Goal: Task Accomplishment & Management: Manage account settings

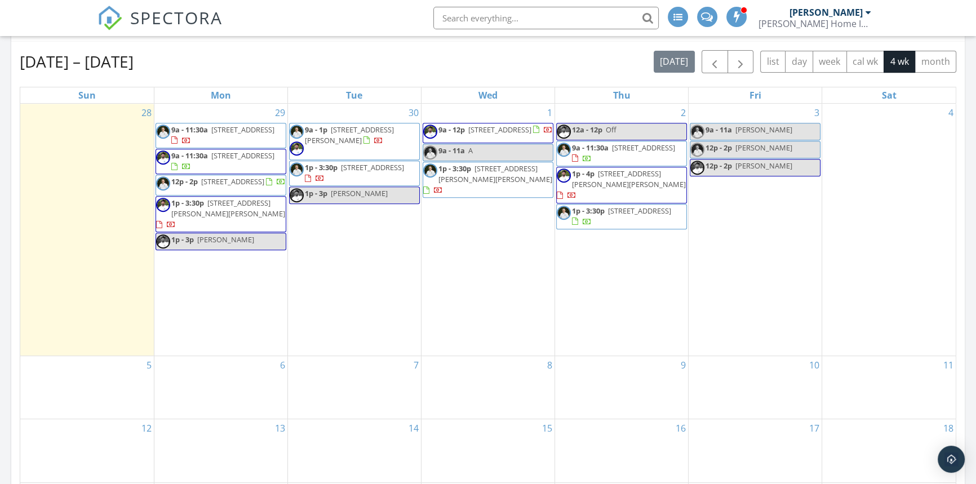
scroll to position [1042, 992]
click at [242, 239] on link "1p - 3p Aimee" at bounding box center [221, 241] width 131 height 17
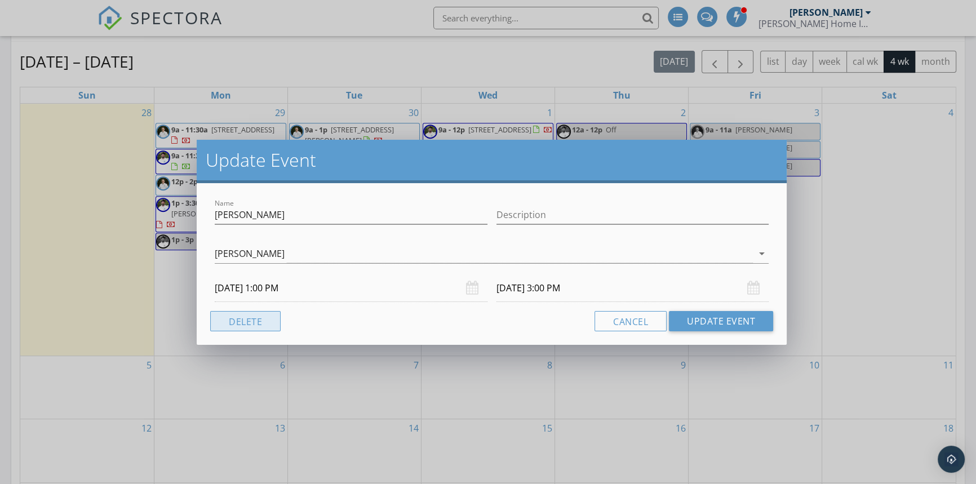
click at [242, 318] on button "Delete" at bounding box center [245, 321] width 70 height 20
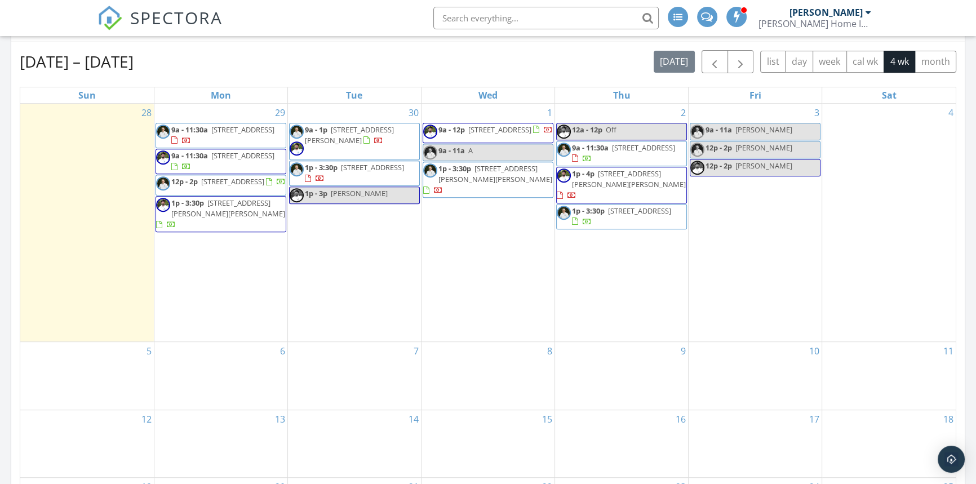
click at [214, 263] on div "29 9a - 11:30a 14836 Villa Ct Dr, Baton Rouge 70810 9a - 11:30a 1728 Seawolf Dr…" at bounding box center [220, 223] width 133 height 238
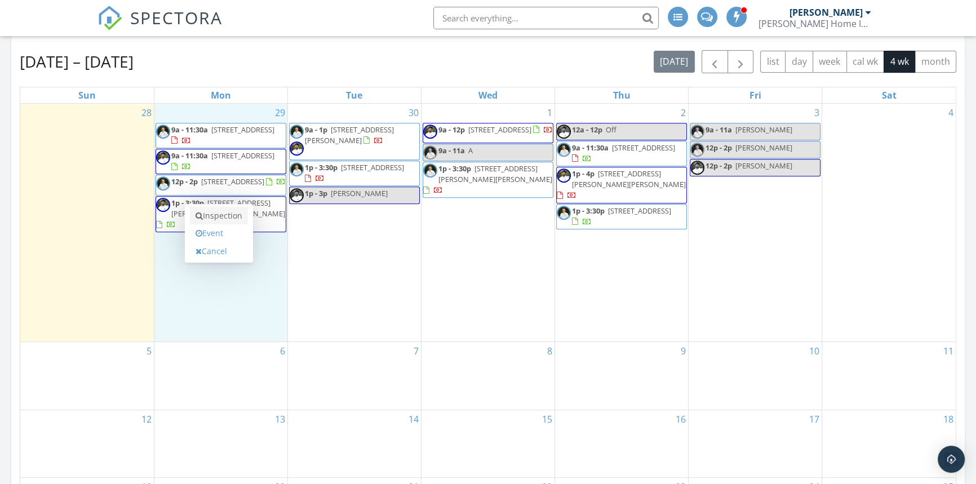
click at [215, 217] on link "Inspection" at bounding box center [219, 216] width 58 height 18
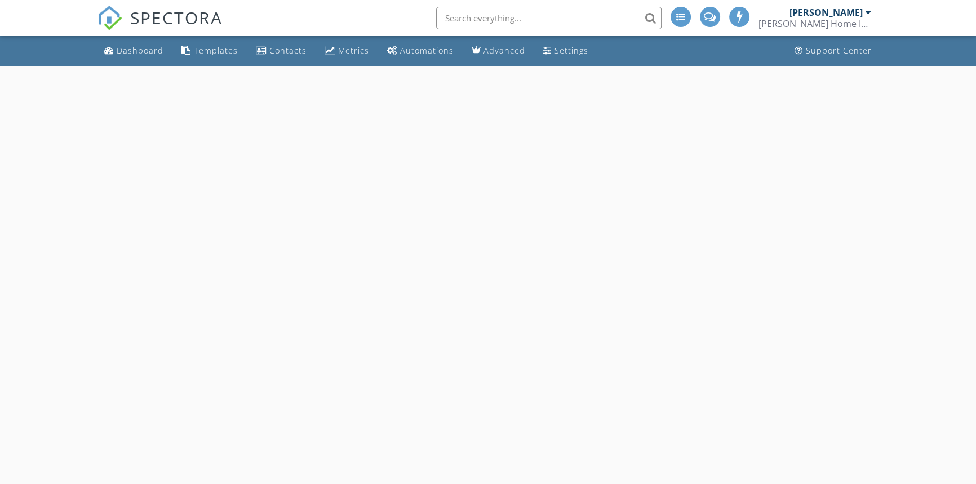
select select "8"
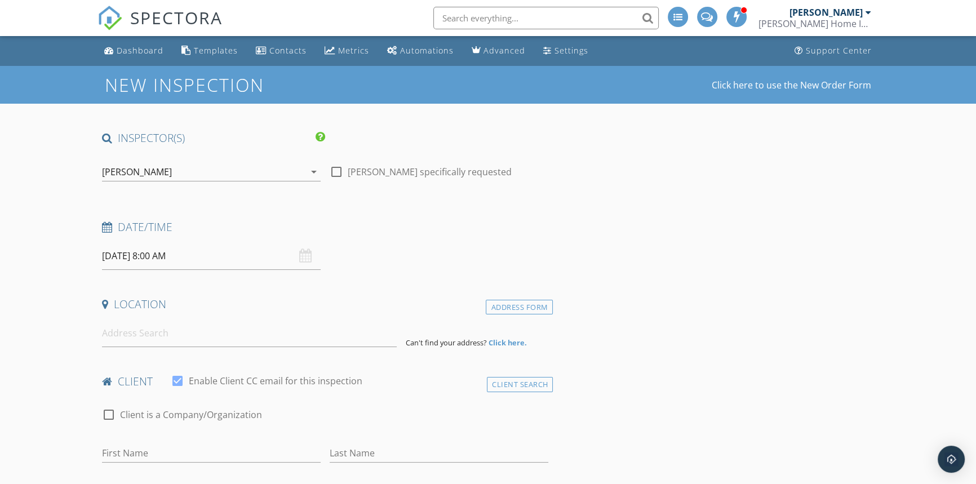
click at [170, 247] on input "09/29/2025 8:00 AM" at bounding box center [211, 256] width 219 height 28
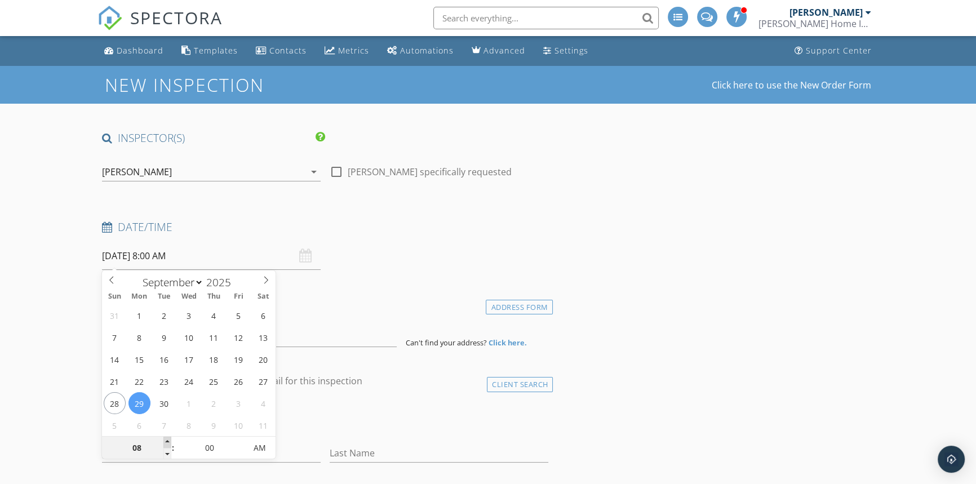
type input "09"
type input "09/29/2025 9:00 AM"
click at [170, 439] on span at bounding box center [167, 442] width 8 height 11
type input "10"
type input "09/29/2025 10:00 AM"
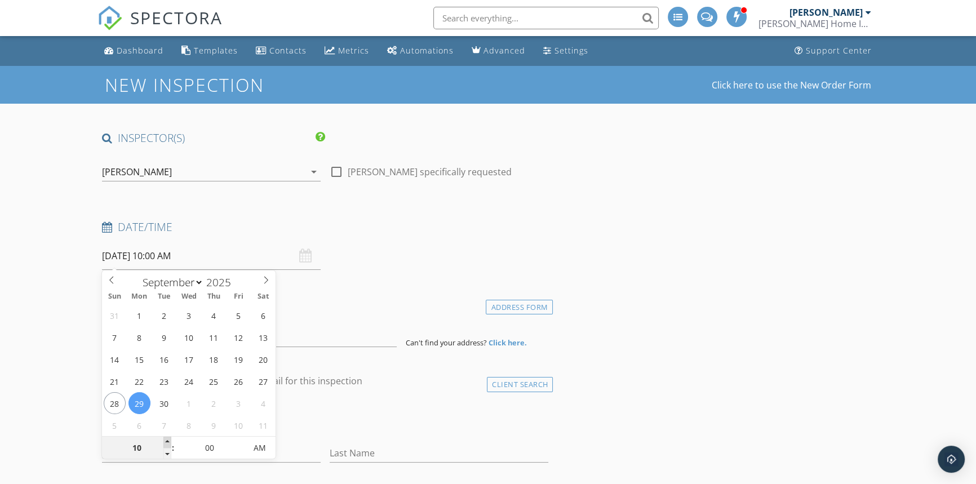
click at [170, 439] on span at bounding box center [167, 442] width 8 height 11
type input "11"
type input "09/29/2025 11:00 AM"
click at [170, 439] on span at bounding box center [167, 442] width 8 height 11
type input "12"
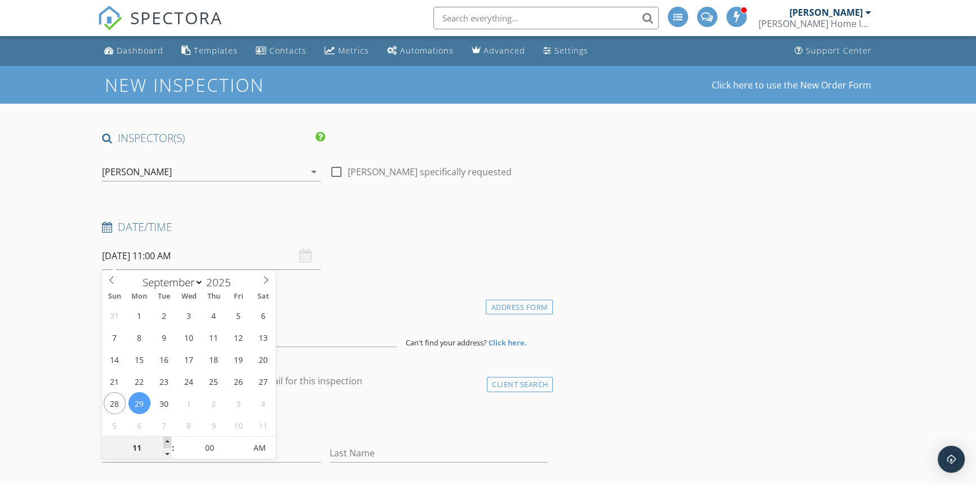
type input "09/29/2025 12:00 PM"
click at [170, 439] on span at bounding box center [167, 442] width 8 height 11
type input "01"
type input "09/29/2025 1:00 PM"
click at [170, 439] on span at bounding box center [167, 442] width 8 height 11
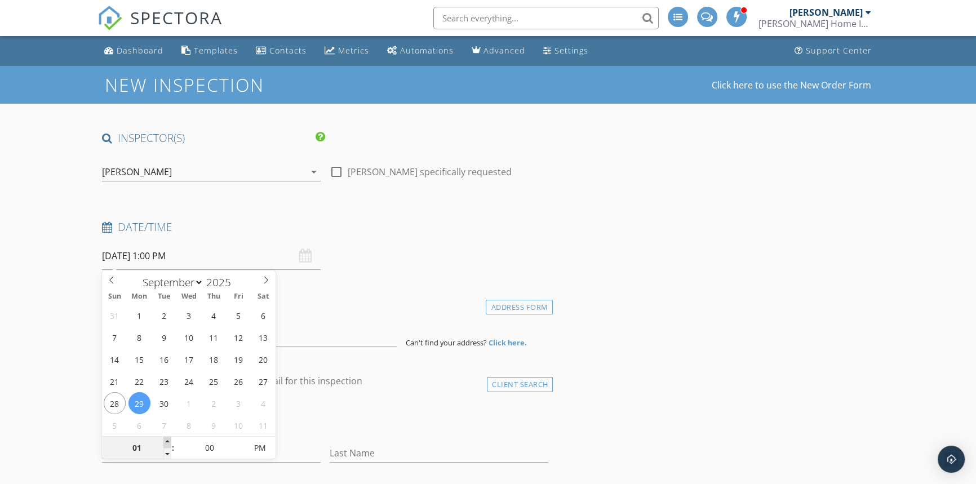
type input "02"
type input "09/29/2025 2:00 PM"
click at [170, 439] on span at bounding box center [167, 442] width 8 height 11
type input "03"
type input "09/29/2025 3:00 PM"
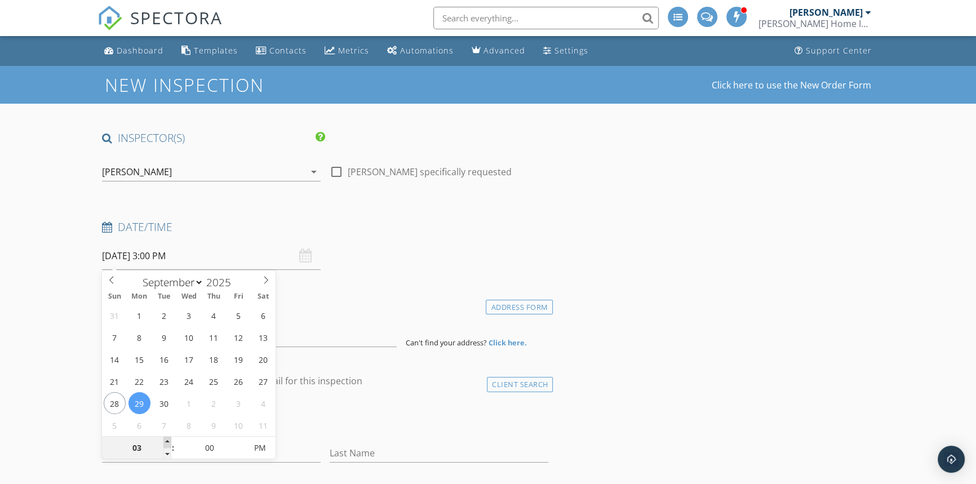
click at [170, 439] on span at bounding box center [167, 442] width 8 height 11
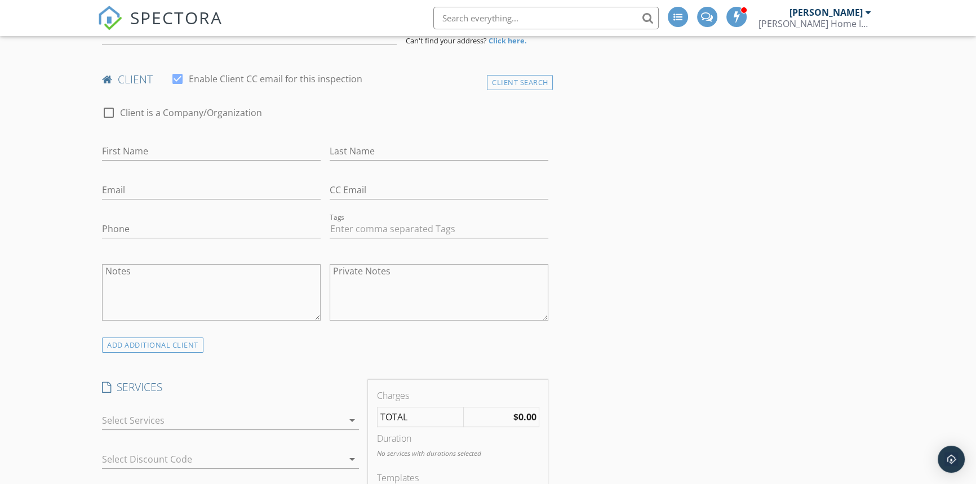
scroll to position [410, 0]
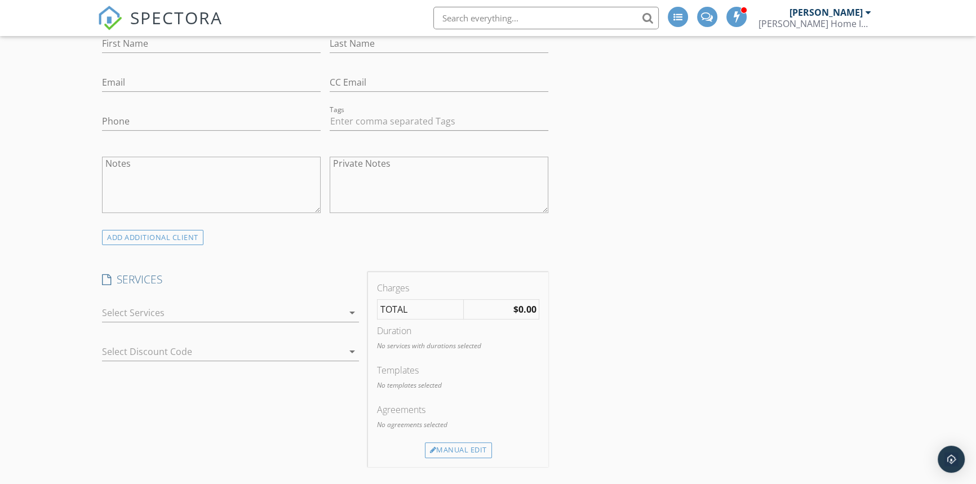
click at [122, 309] on div at bounding box center [222, 313] width 241 height 18
click at [0, 0] on div at bounding box center [0, 0] width 0 height 0
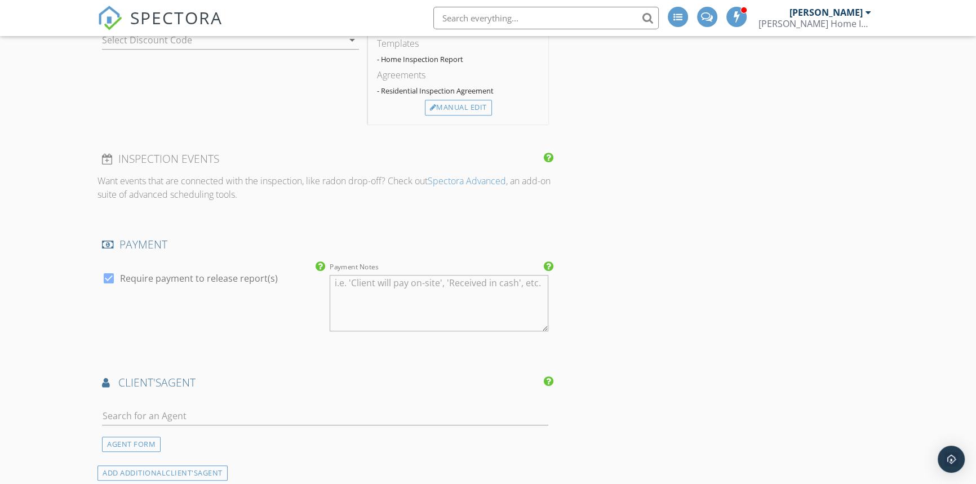
scroll to position [768, 0]
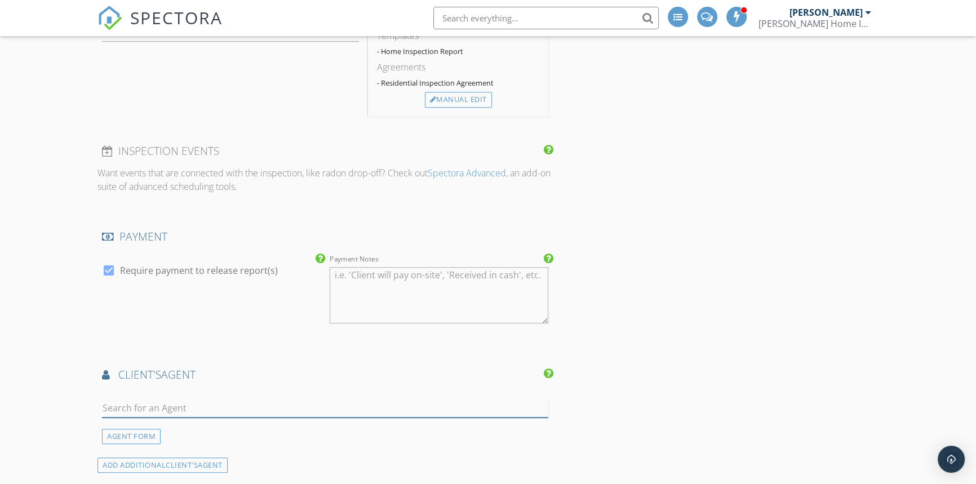
click at [171, 413] on input "text" at bounding box center [325, 408] width 446 height 19
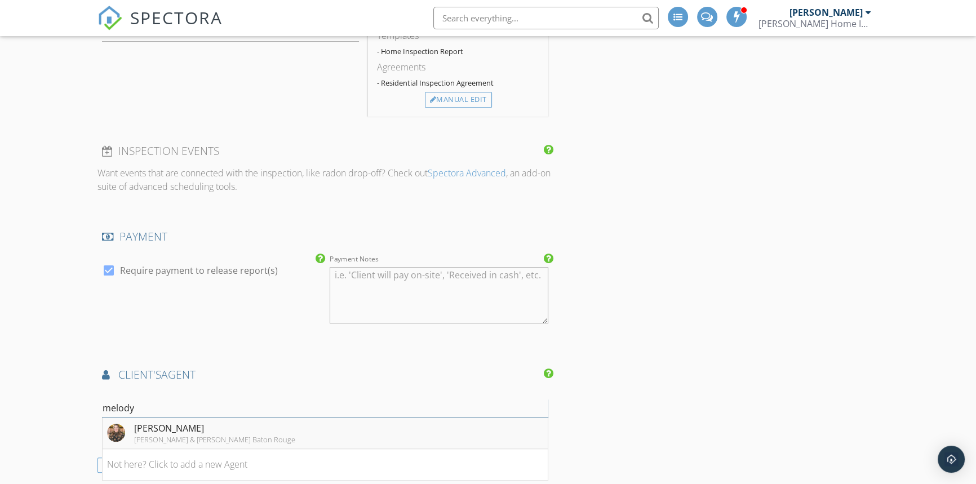
type input "melody"
click at [131, 432] on div "Melody Newman Engel & Volkers Baton Rouge" at bounding box center [201, 432] width 188 height 23
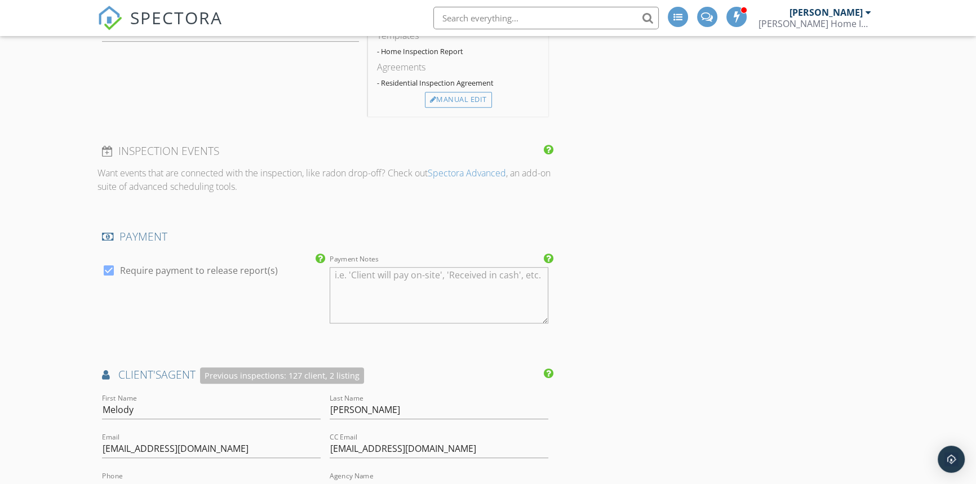
click at [69, 357] on div "New Inspection Click here to use the New Order Form INSPECTOR(S) check_box Whit…" at bounding box center [488, 364] width 976 height 2132
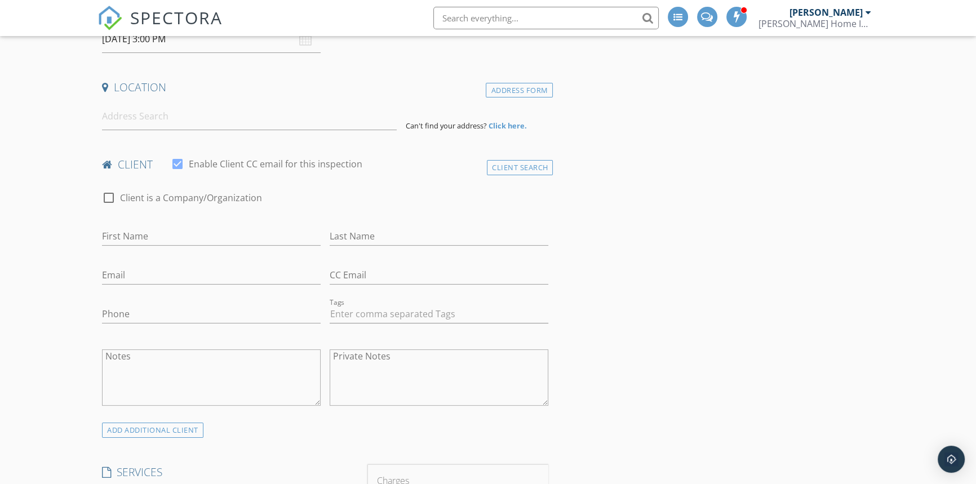
scroll to position [205, 0]
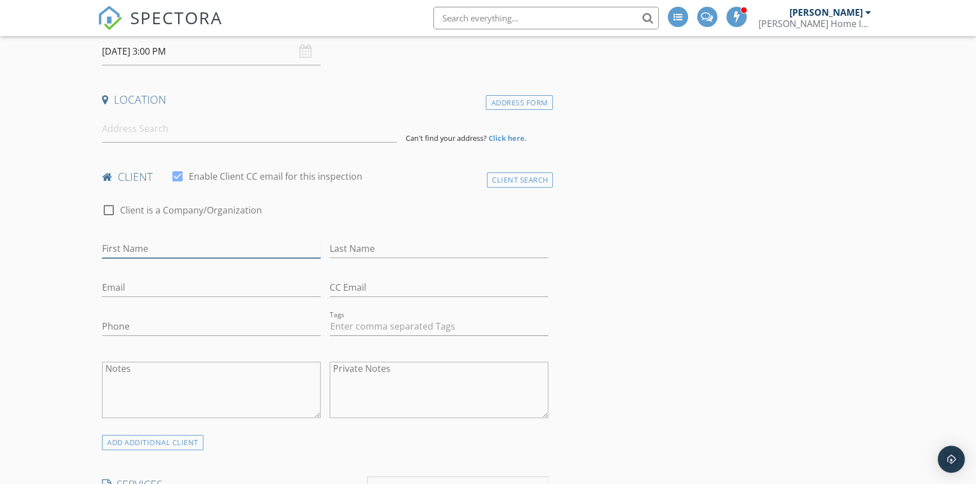
click at [154, 247] on input "First Name" at bounding box center [211, 248] width 219 height 19
type input "Linda"
type input "Shafer"
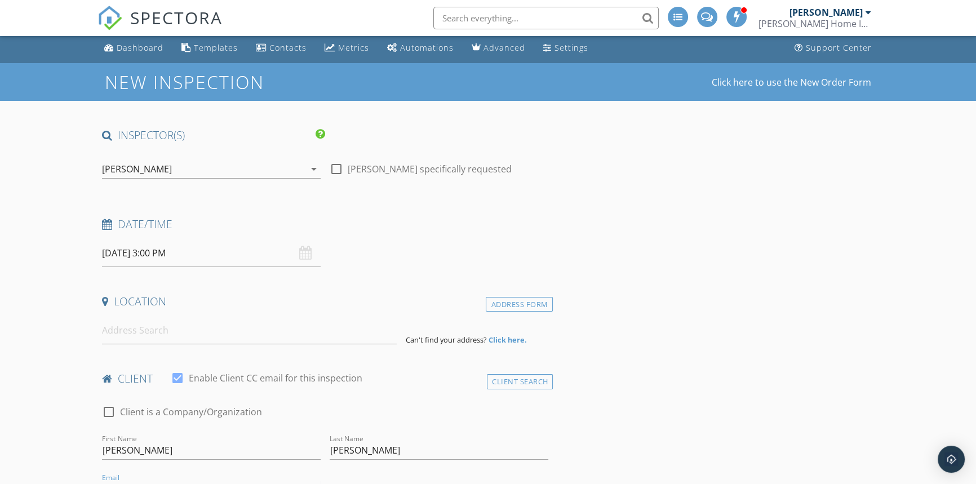
scroll to position [0, 0]
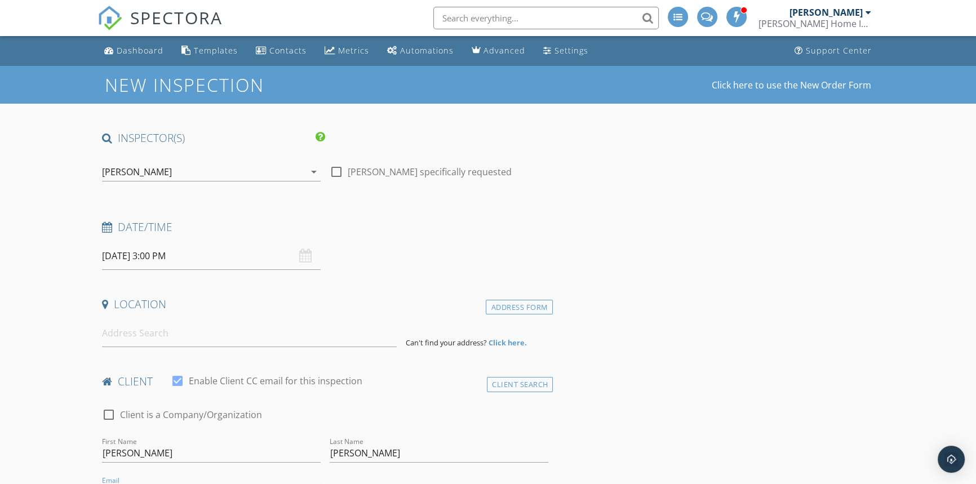
type input "ljshafer@q.com"
click at [134, 340] on input at bounding box center [249, 333] width 295 height 28
click at [134, 339] on input at bounding box center [249, 333] width 295 height 28
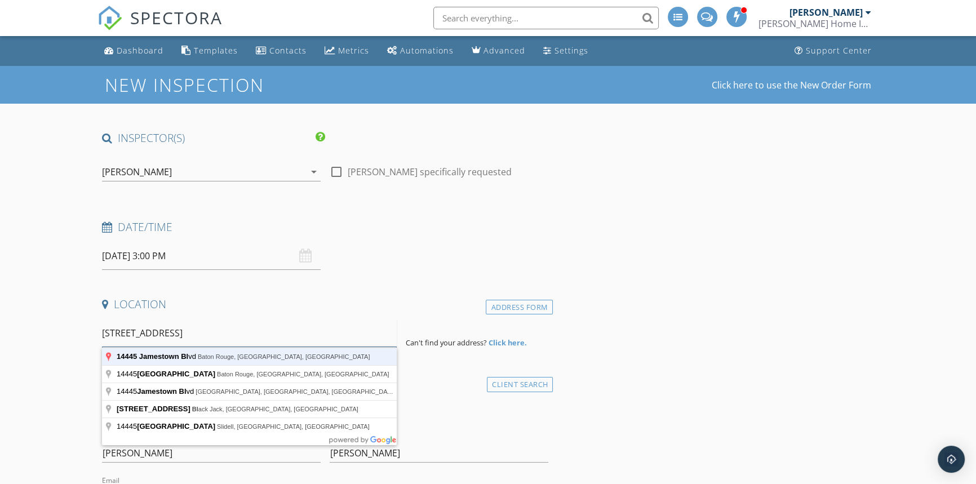
type input "14445 Jamestown Blvd, Baton Rouge, LA, USA"
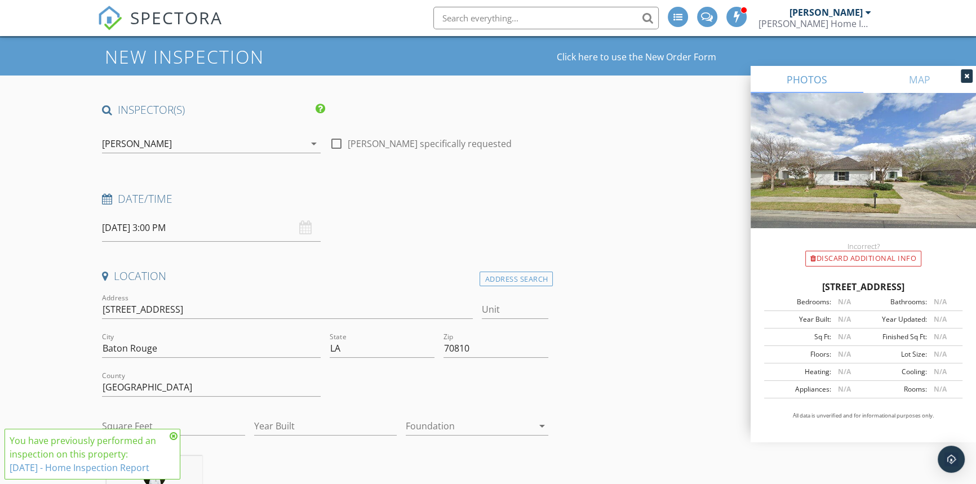
scroll to position [51, 0]
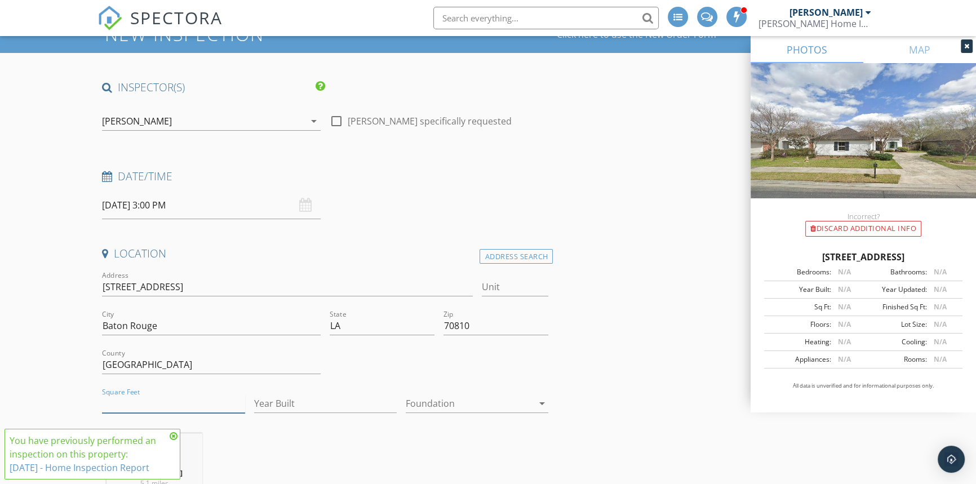
click at [146, 402] on input "Square Feet" at bounding box center [173, 403] width 143 height 19
type input "2002"
click at [264, 400] on input "Year Built" at bounding box center [325, 403] width 143 height 19
type input "2011"
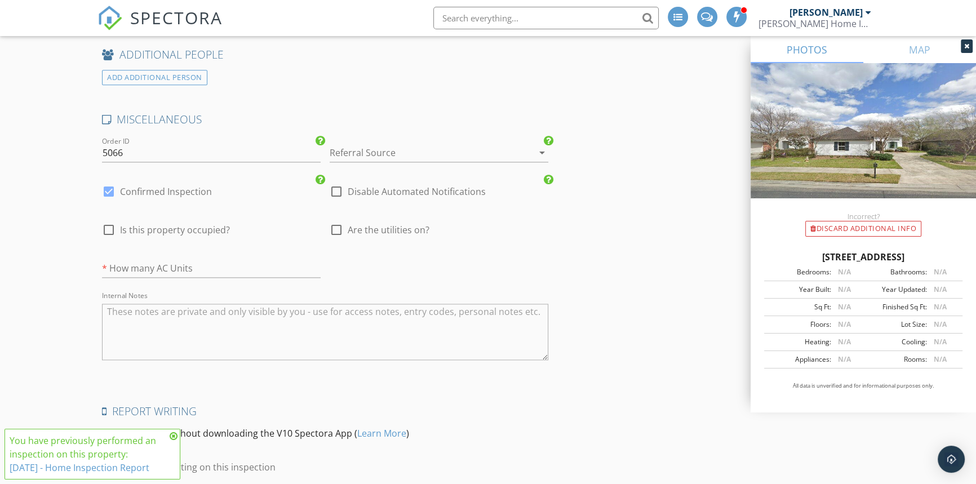
scroll to position [1950, 0]
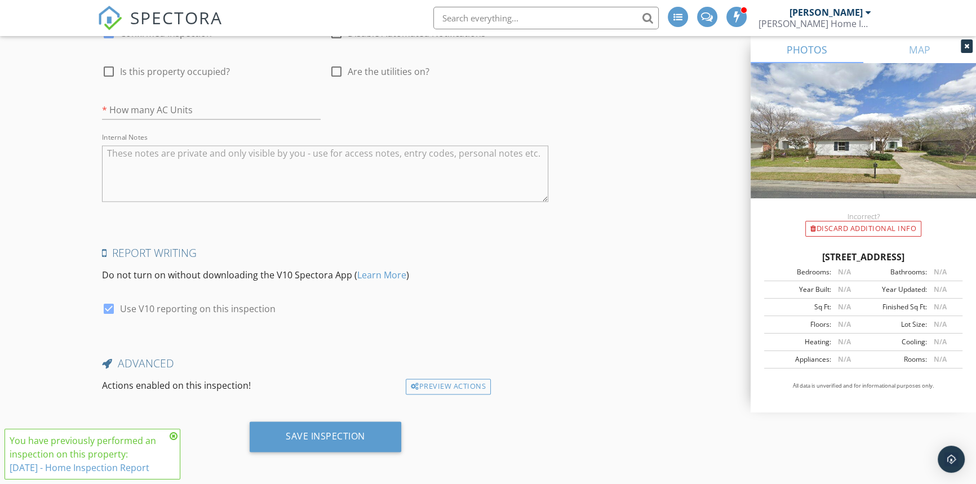
click at [175, 436] on icon at bounding box center [174, 436] width 8 height 9
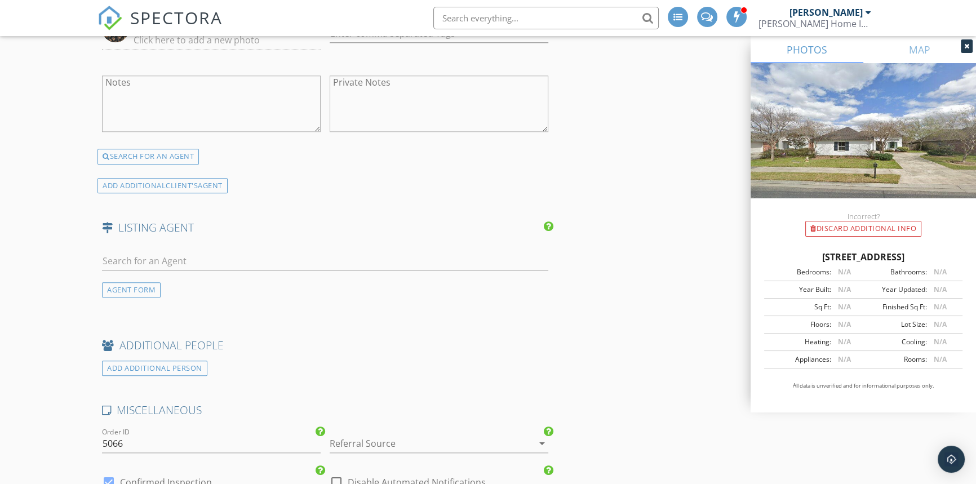
scroll to position [1489, 0]
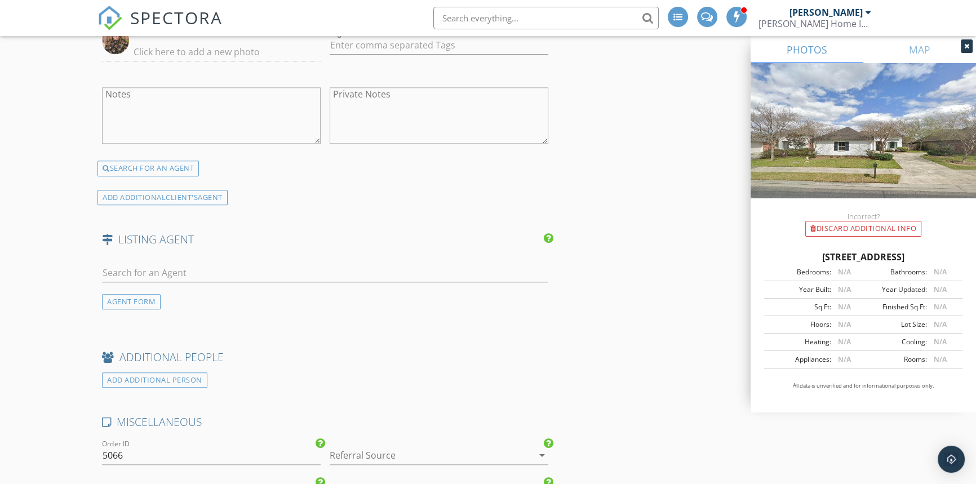
click at [269, 257] on div at bounding box center [325, 275] width 446 height 37
click at [268, 276] on input "text" at bounding box center [325, 273] width 446 height 19
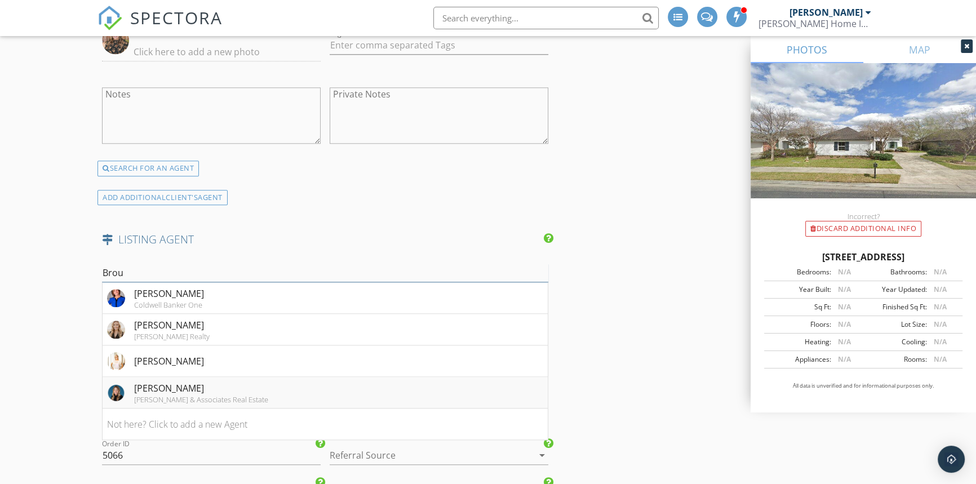
type input "Brou"
click at [215, 395] on div "Pino & Associates Real Estate" at bounding box center [201, 399] width 134 height 9
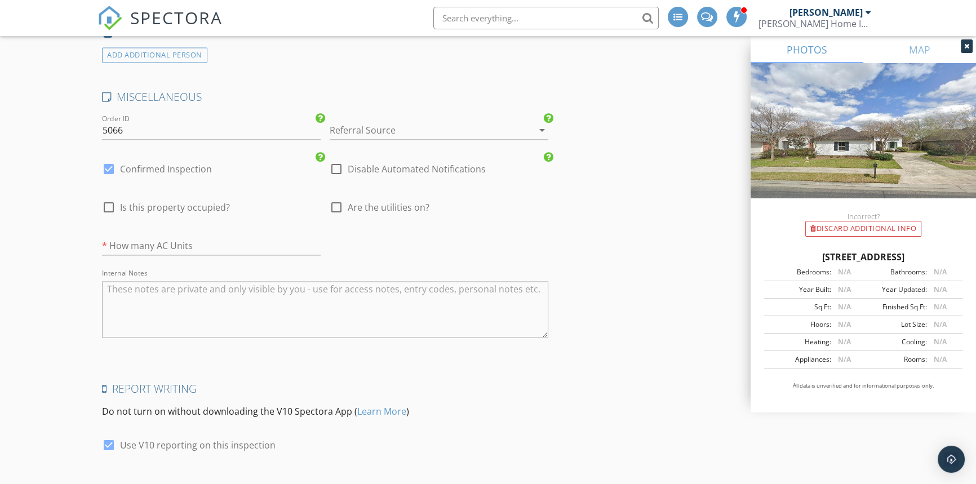
scroll to position [2179, 0]
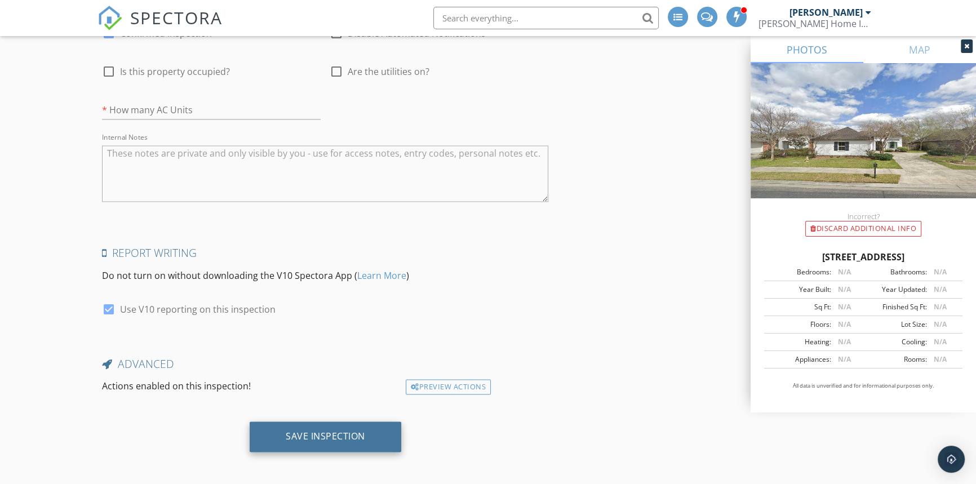
click at [292, 442] on div "Save Inspection" at bounding box center [326, 436] width 152 height 30
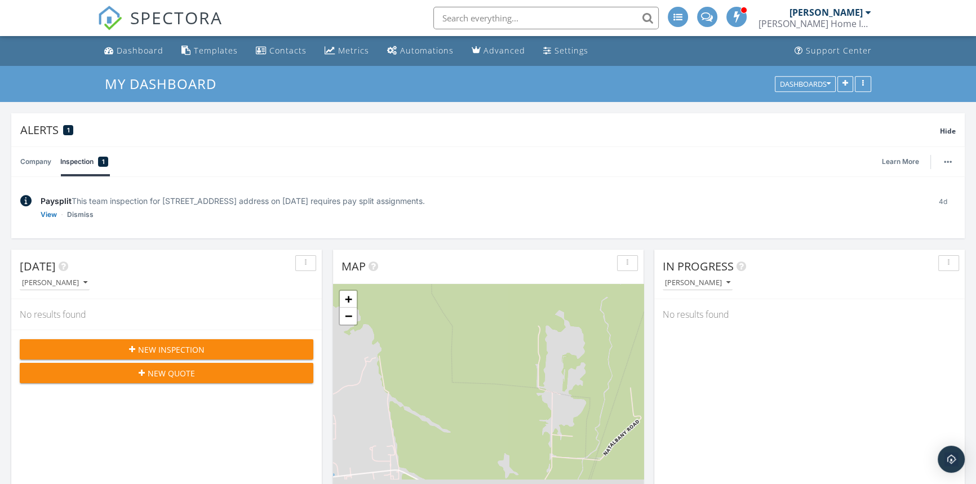
click at [483, 16] on input "text" at bounding box center [545, 18] width 225 height 23
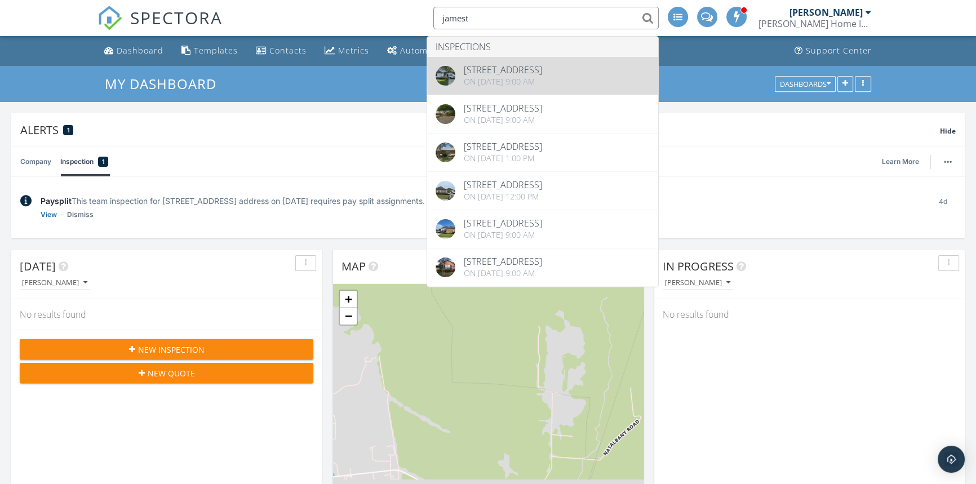
type input "jamest"
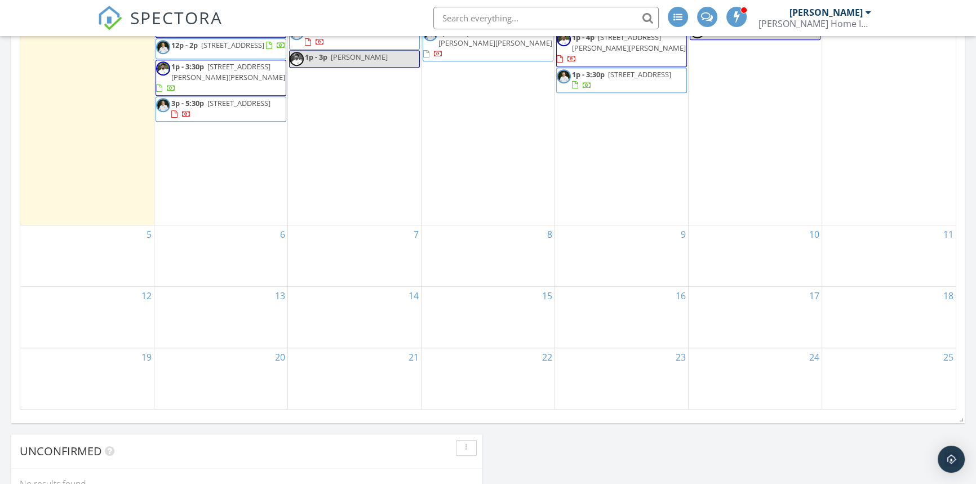
scroll to position [632, 0]
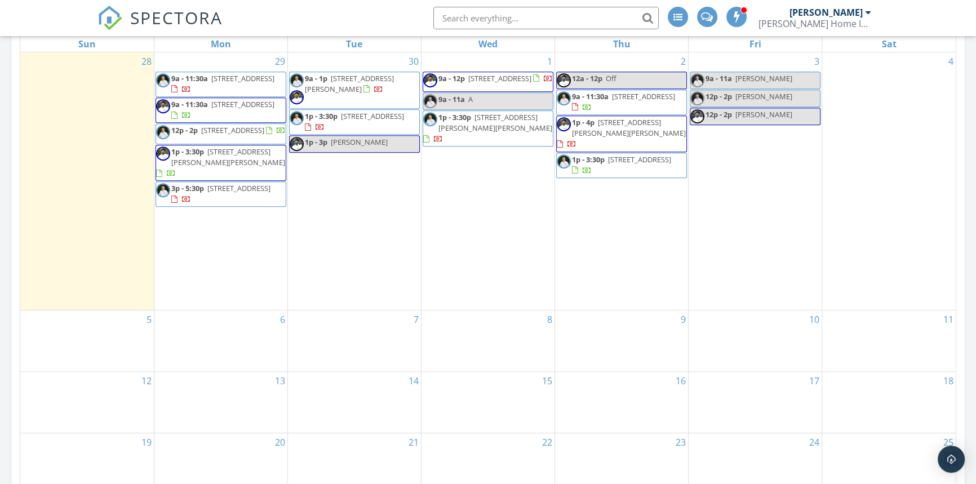
click at [191, 157] on span "1p - 3:30p" at bounding box center [187, 151] width 33 height 10
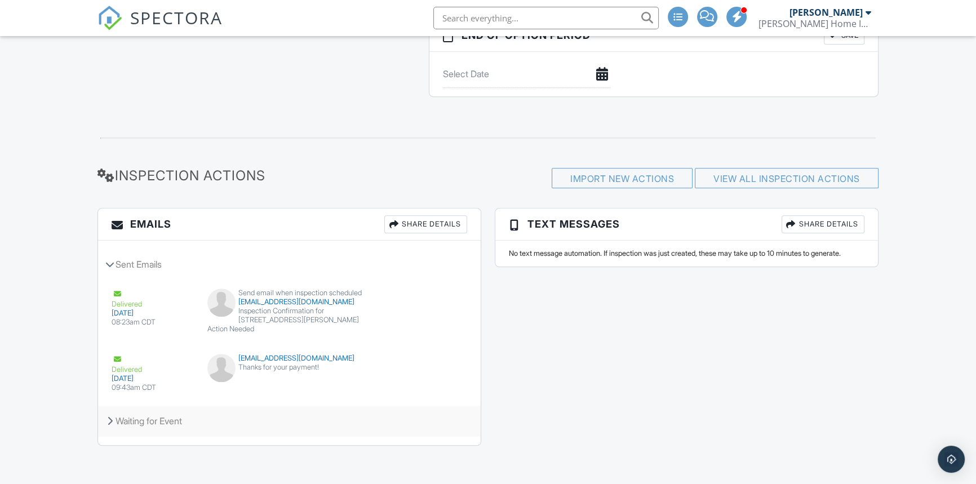
click at [163, 416] on div "Waiting for Event" at bounding box center [289, 421] width 383 height 30
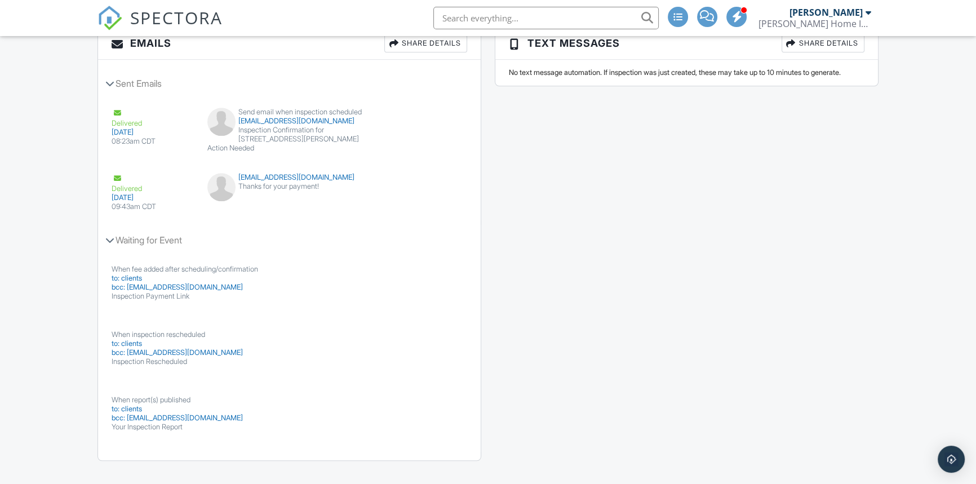
scroll to position [1413, 0]
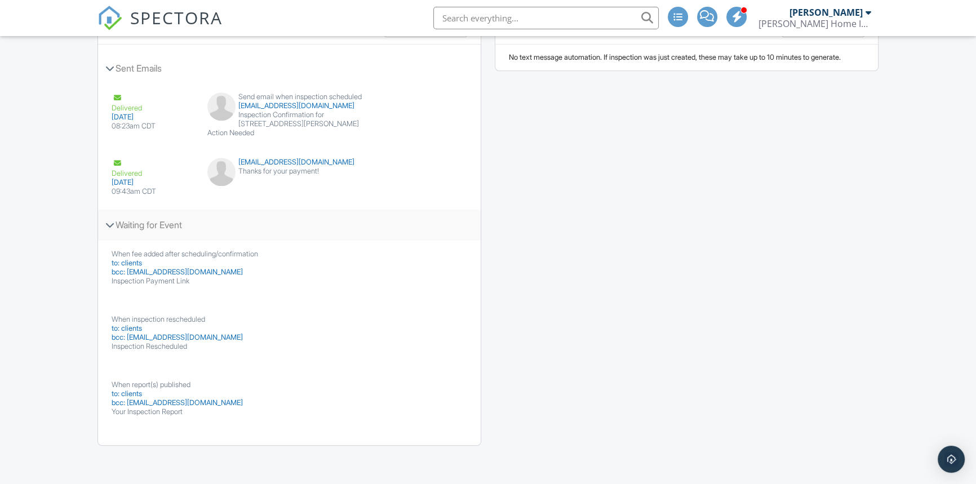
click at [114, 222] on icon at bounding box center [109, 225] width 9 height 6
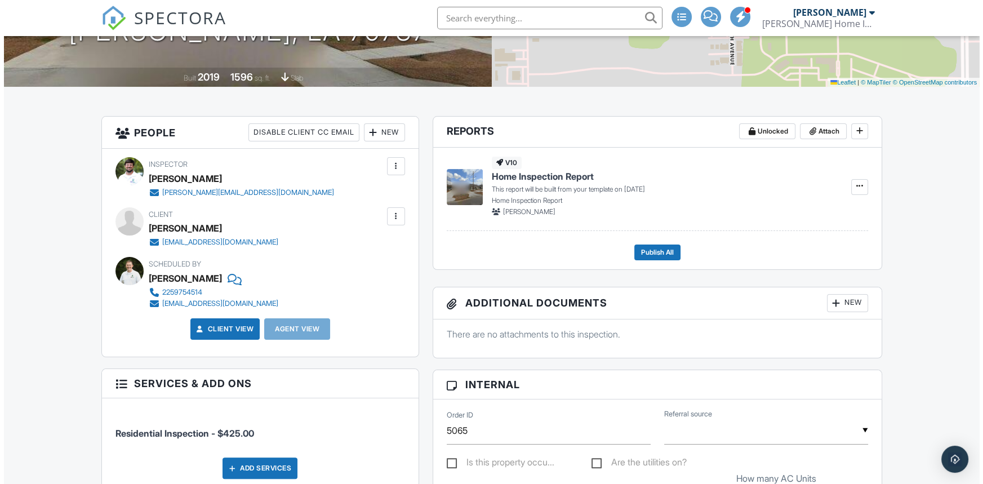
scroll to position [192, 0]
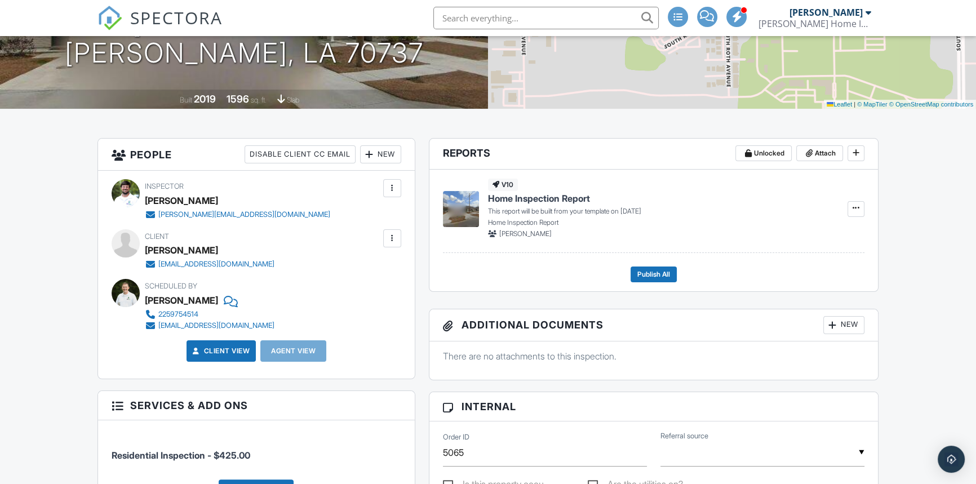
click at [379, 150] on div "New" at bounding box center [380, 154] width 41 height 18
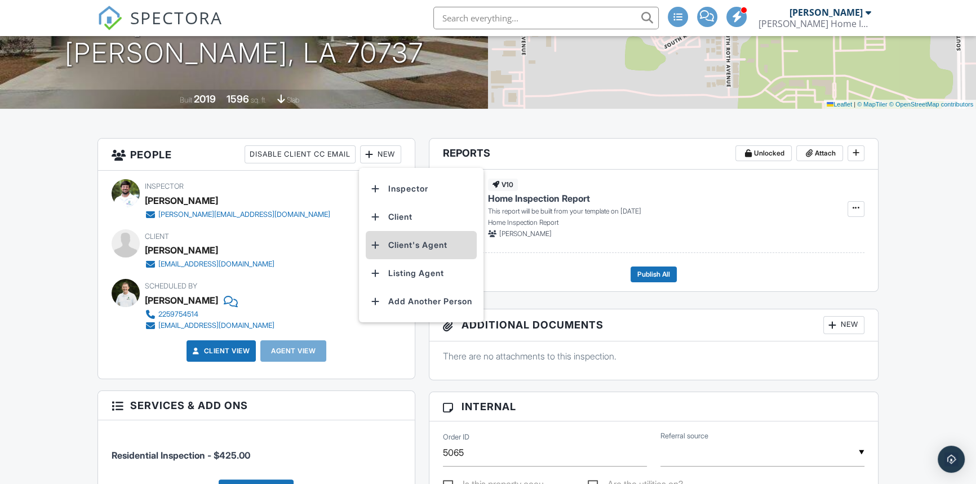
click at [399, 247] on li "Client's Agent" at bounding box center [421, 245] width 111 height 28
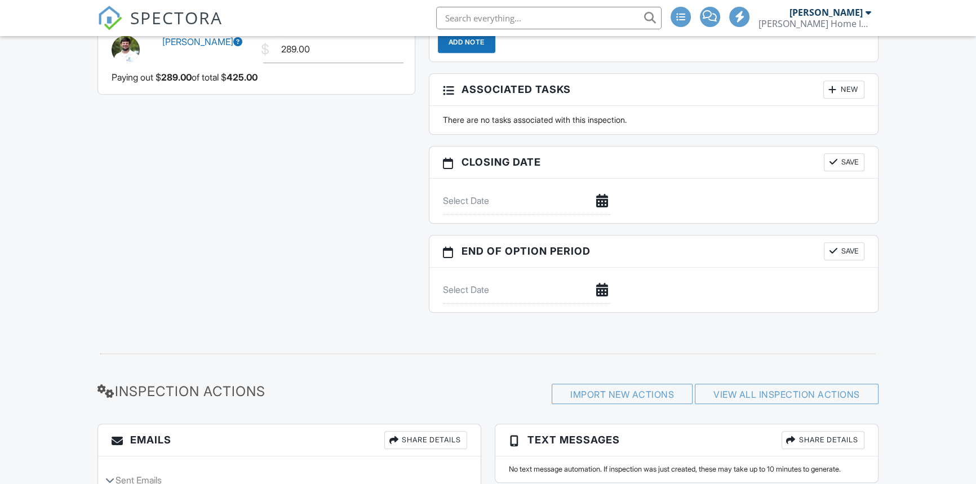
scroll to position [1318, 0]
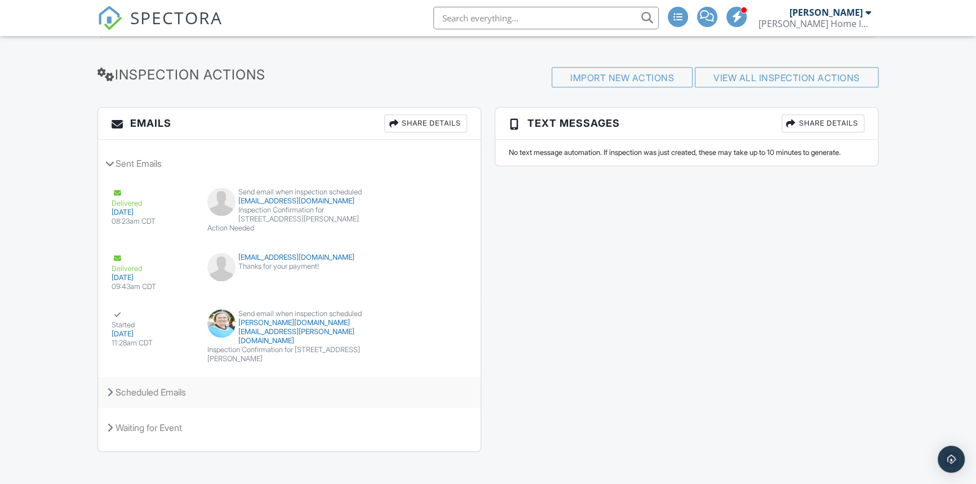
click at [134, 383] on div "Scheduled Emails" at bounding box center [289, 392] width 383 height 30
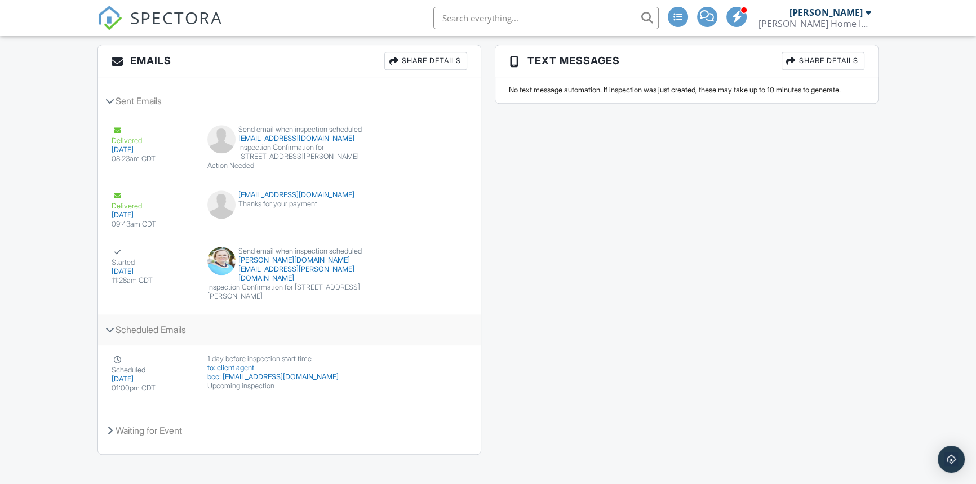
scroll to position [1383, 0]
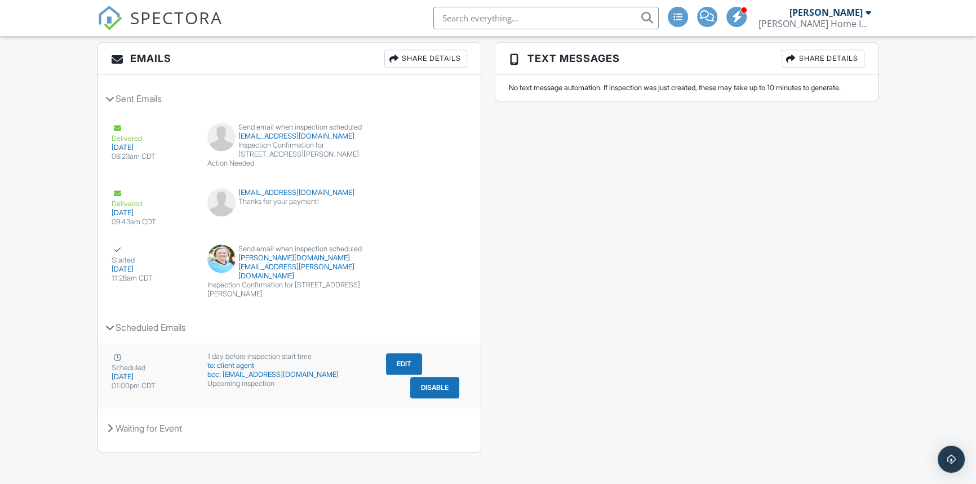
click at [423, 378] on button "Disable" at bounding box center [434, 387] width 49 height 21
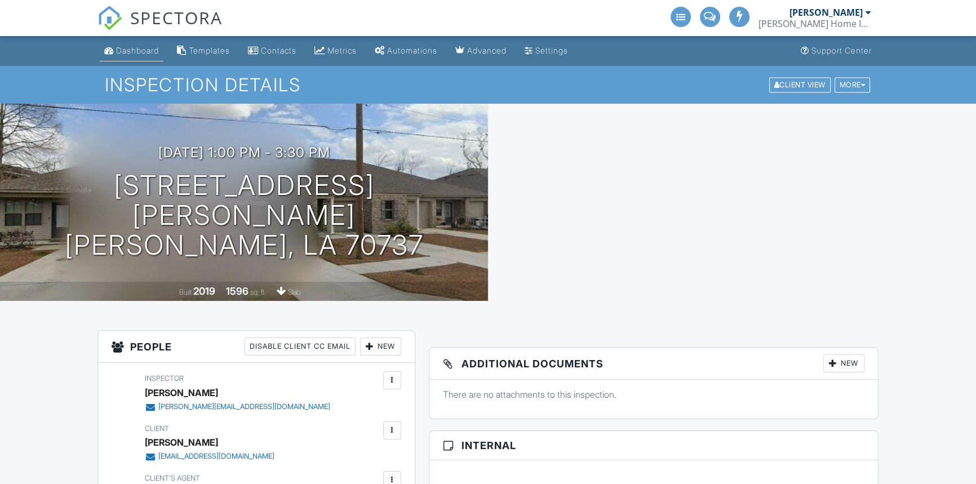
click at [117, 54] on div "Dashboard" at bounding box center [137, 51] width 43 height 10
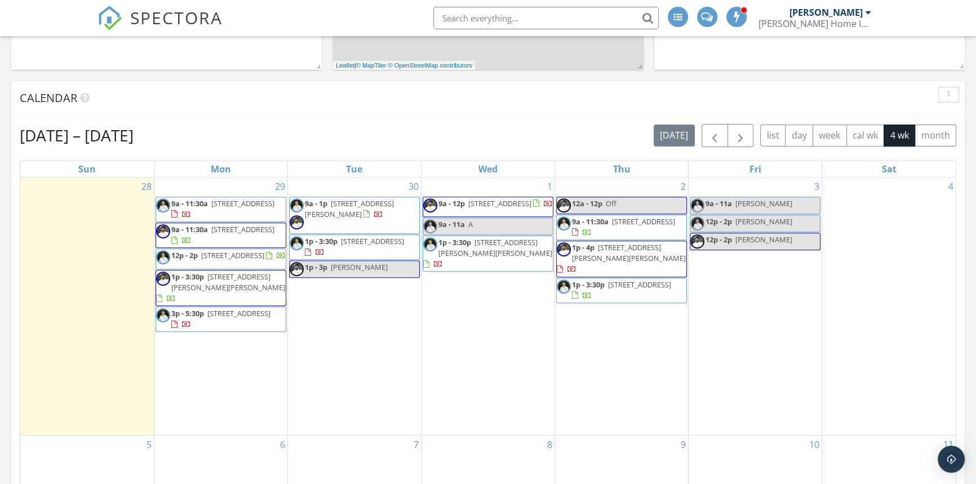
scroll to position [478, 0]
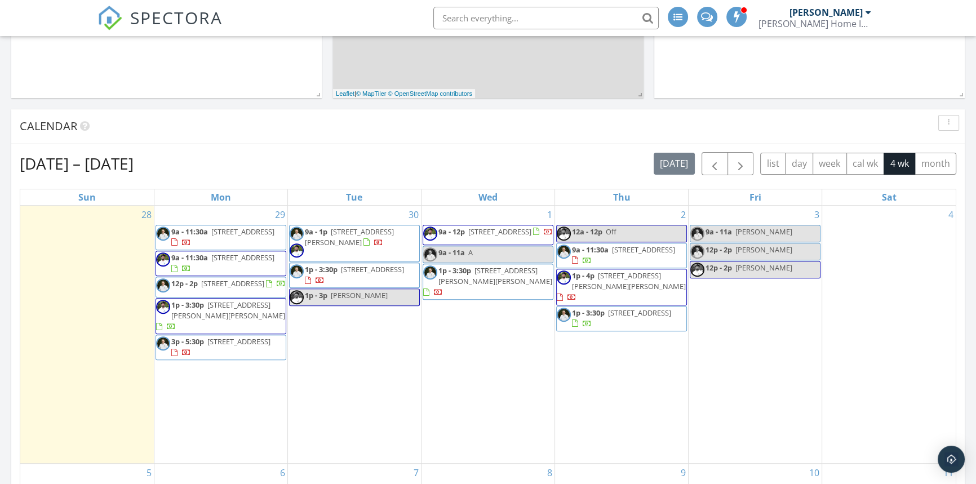
click at [743, 336] on div "3 9a - 11a tonya 12p - 2p whitney 12p - 2p whitney" at bounding box center [754, 334] width 133 height 257
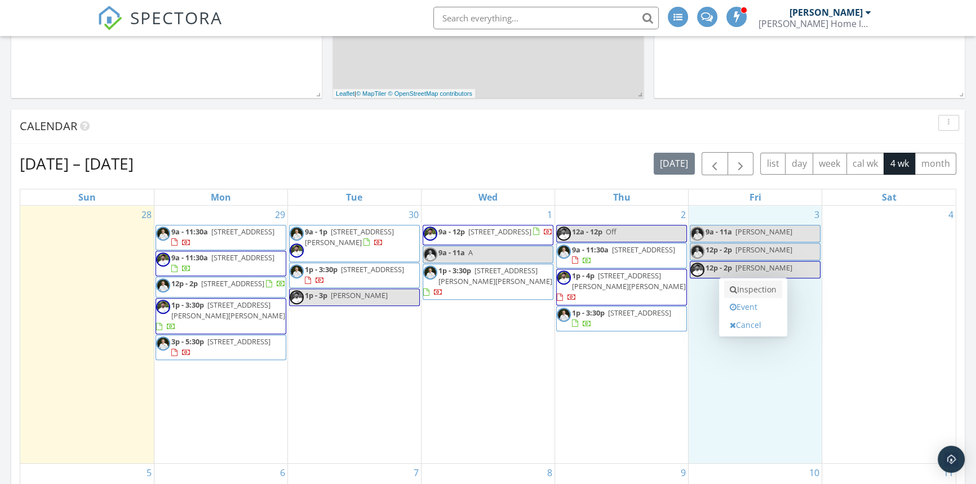
click at [750, 288] on link "Inspection" at bounding box center [753, 290] width 58 height 18
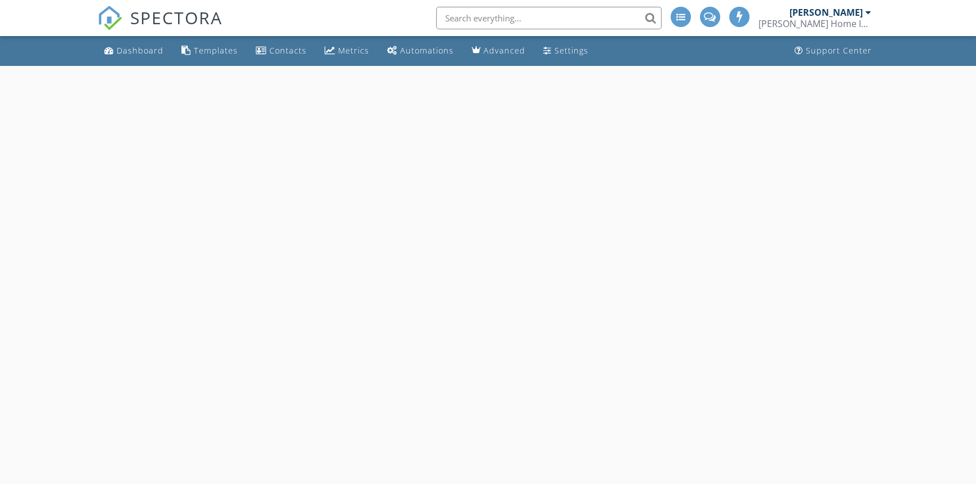
select select "9"
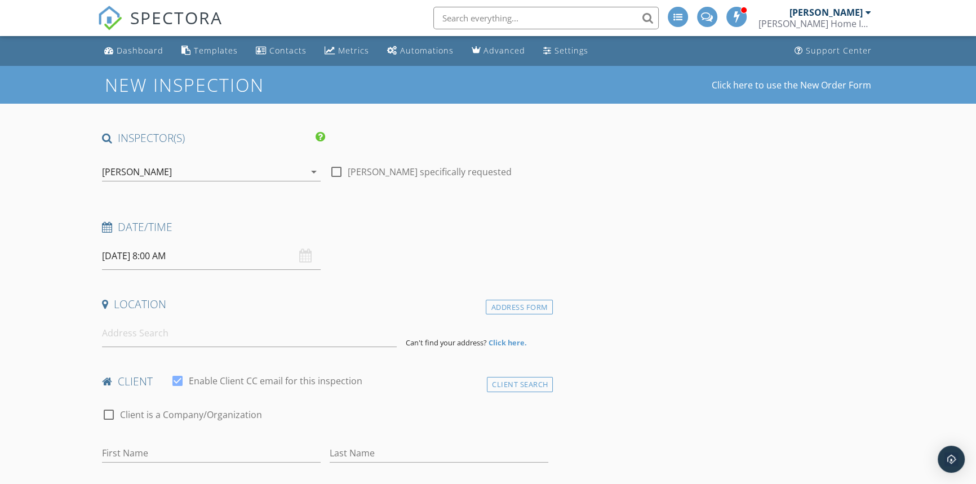
click at [154, 259] on input "10/03/2025 8:00 AM" at bounding box center [211, 256] width 219 height 28
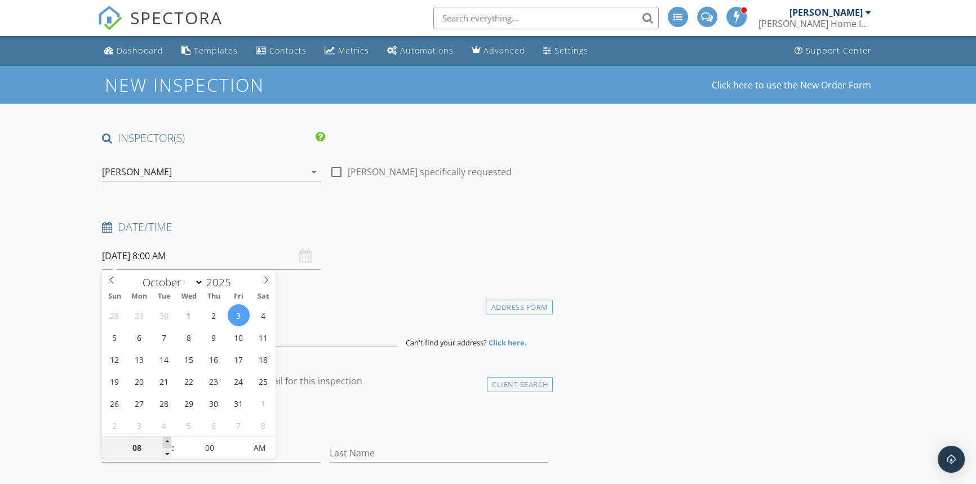
type input "09"
type input "[DATE] 9:00 AM"
click at [167, 439] on span at bounding box center [167, 442] width 8 height 11
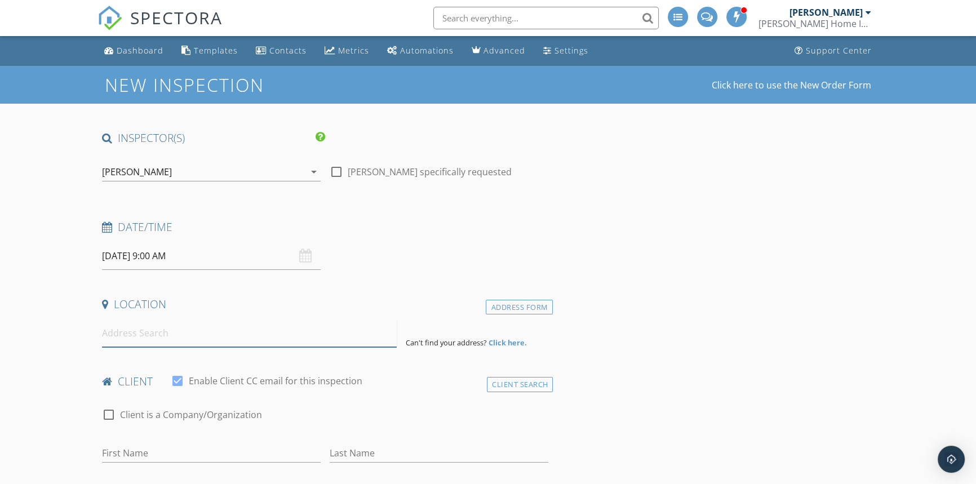
click at [132, 331] on input at bounding box center [249, 333] width 295 height 28
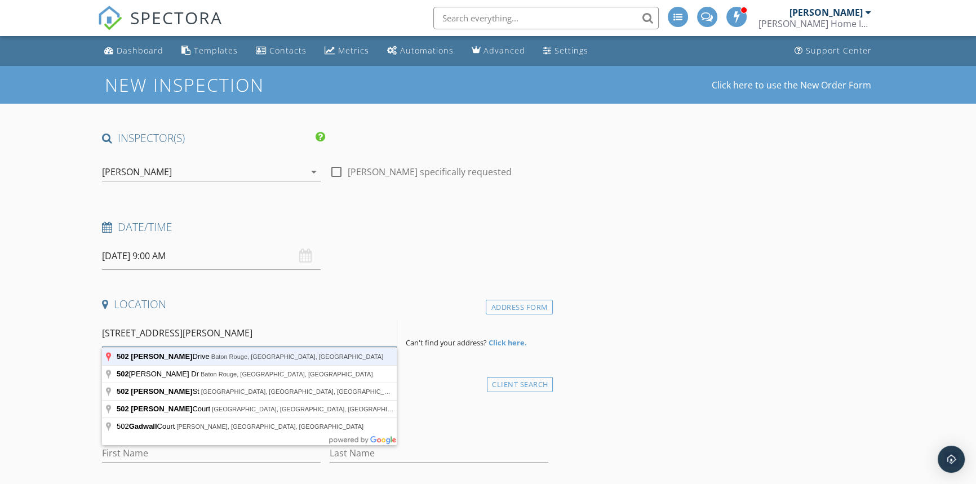
type input "502 Gadwell Drive, Baton Rouge, LA, USA"
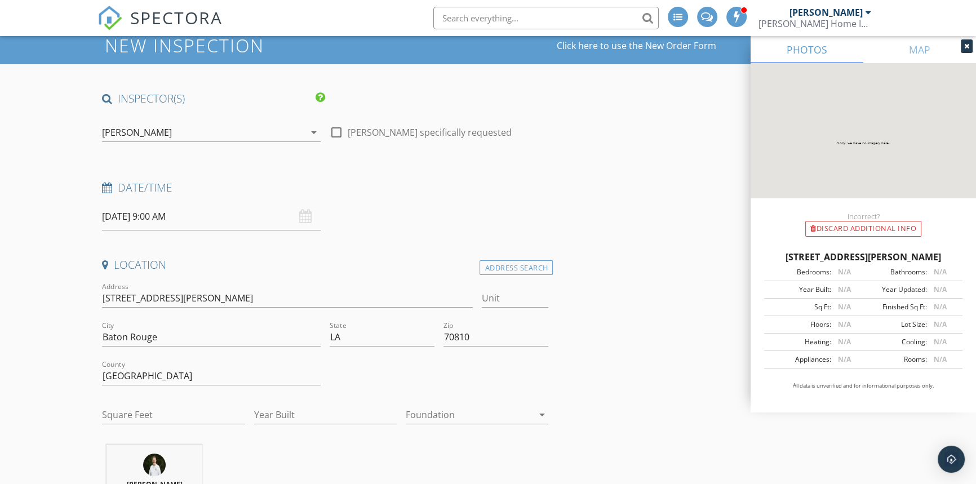
scroll to position [102, 0]
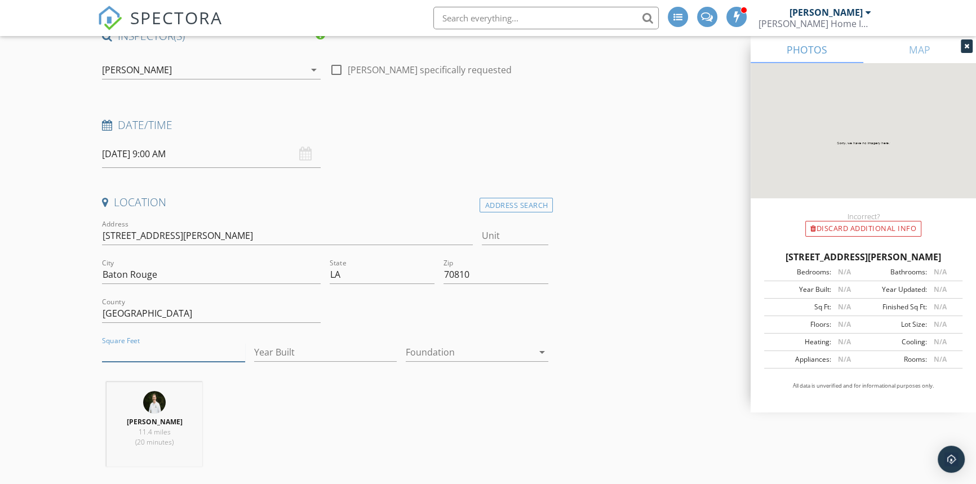
click at [186, 355] on input "Square Feet" at bounding box center [173, 352] width 143 height 19
type input "2051"
type input "2019"
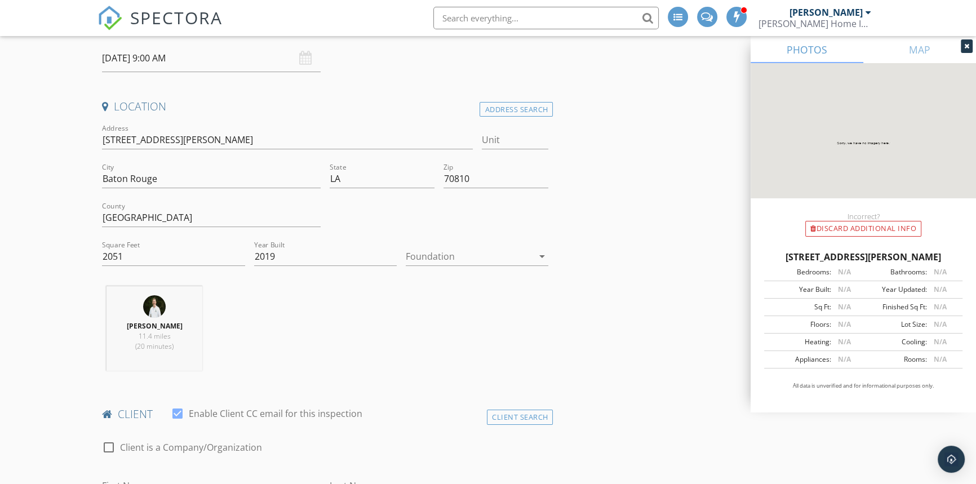
scroll to position [205, 0]
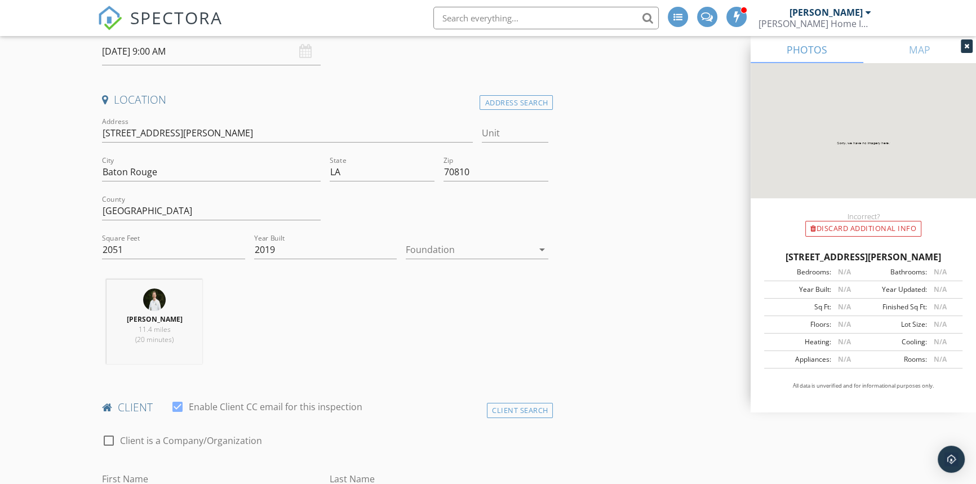
click at [448, 245] on div at bounding box center [469, 250] width 127 height 18
click at [439, 302] on div "Slab" at bounding box center [477, 308] width 125 height 14
click at [331, 319] on div "Whit Green 11.4 miles (20 minutes)" at bounding box center [324, 326] width 455 height 94
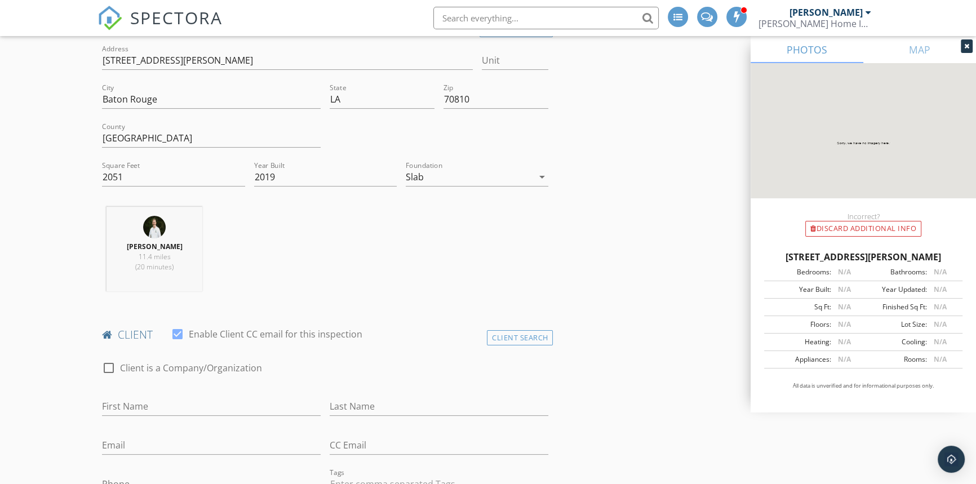
scroll to position [512, 0]
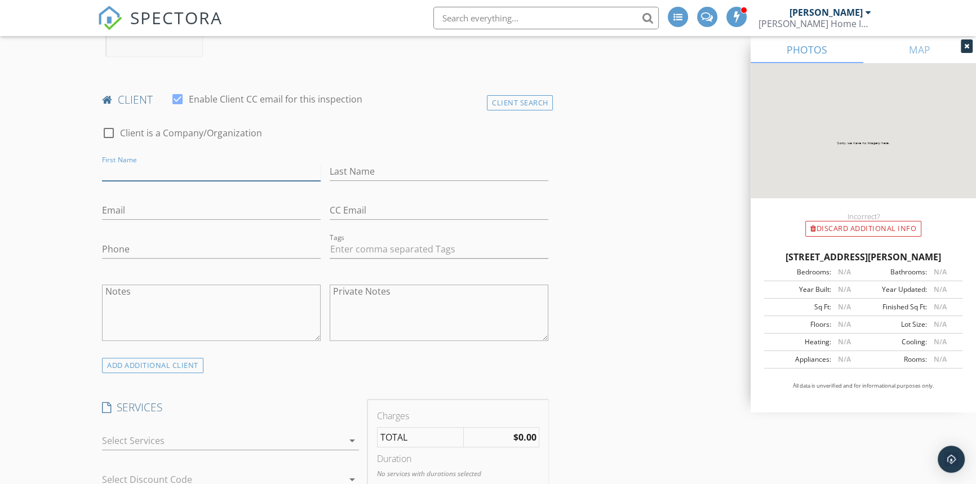
click at [181, 172] on input "First Name" at bounding box center [211, 171] width 219 height 19
type input "Frances"
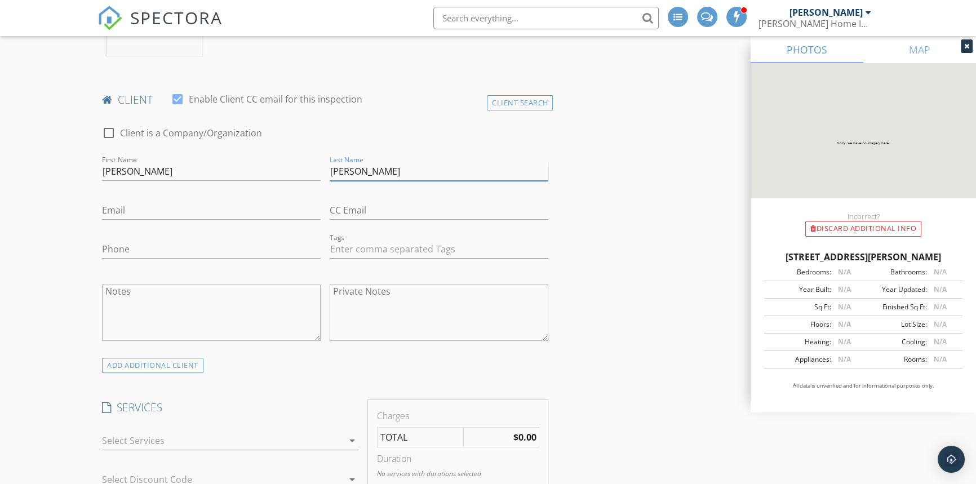
type input "Siciliano"
type input "francesmorrow77@gmail.com"
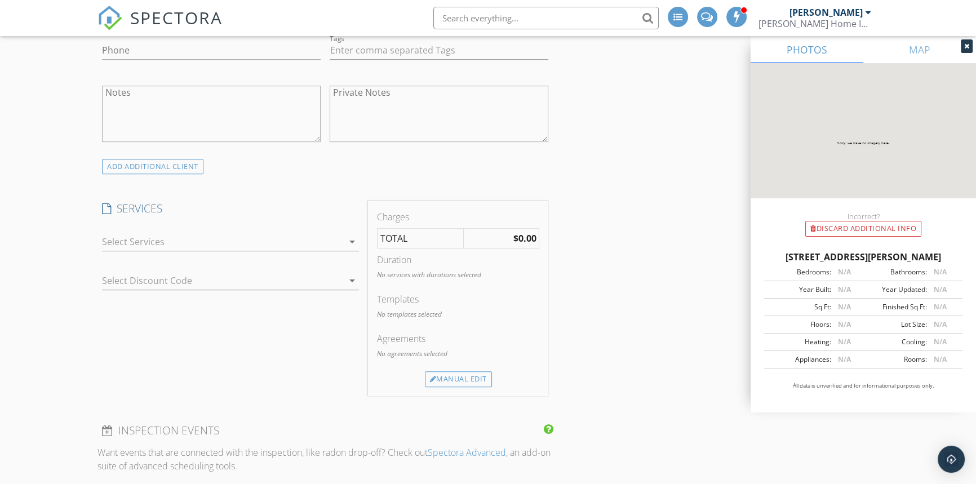
scroll to position [717, 0]
click at [152, 236] on div at bounding box center [222, 236] width 241 height 18
click at [0, 0] on div "Residential Inspection" at bounding box center [0, 0] width 0 height 0
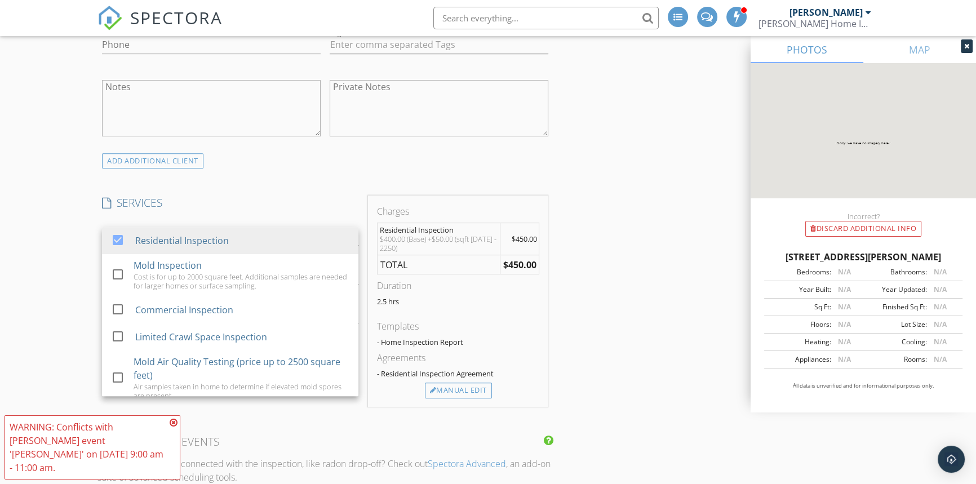
click at [64, 201] on div "New Inspection Click here to use the New Order Form INSPECTOR(S) check_box Whit…" at bounding box center [488, 427] width 976 height 2157
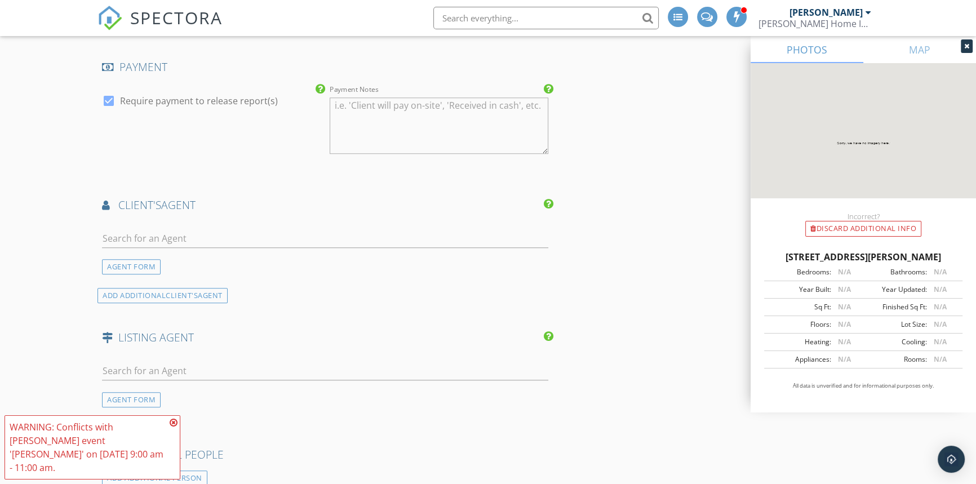
scroll to position [1178, 0]
click at [146, 242] on input "text" at bounding box center [325, 238] width 446 height 19
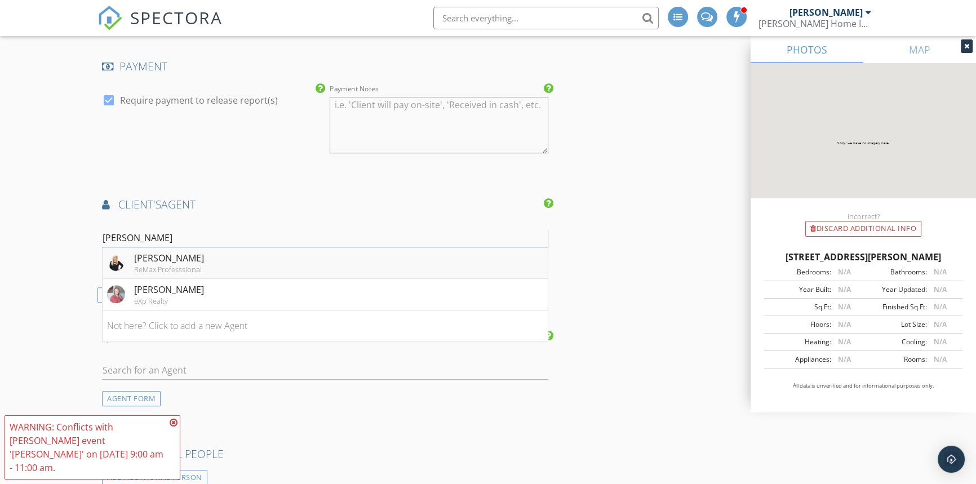
type input "tonya"
click at [332, 262] on li "Tonya McAnally ReMax Professsional" at bounding box center [325, 263] width 445 height 32
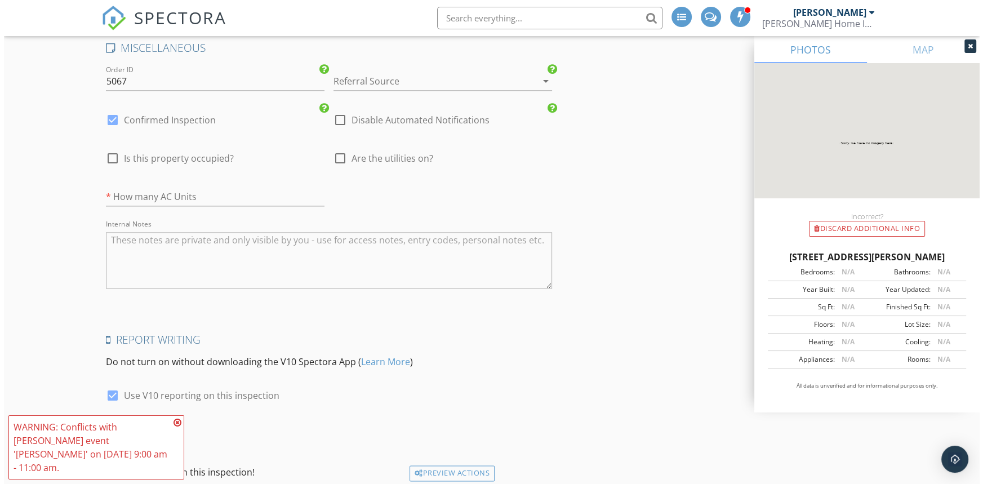
scroll to position [1950, 0]
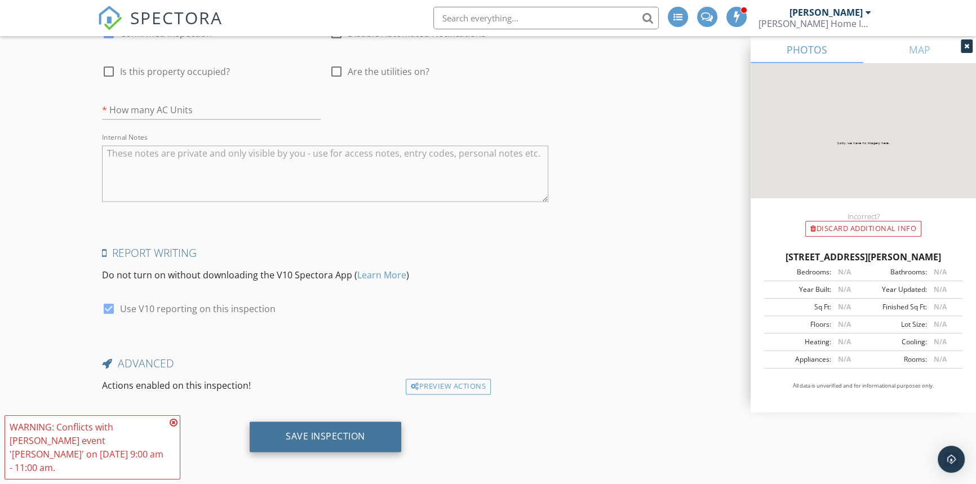
click at [294, 430] on div "Save Inspection" at bounding box center [325, 435] width 79 height 11
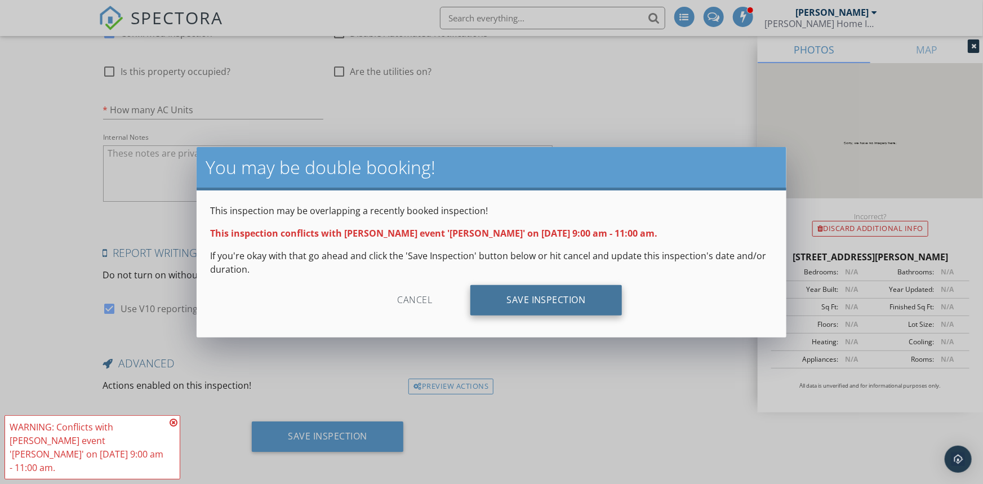
click at [490, 303] on div "Save Inspection" at bounding box center [546, 300] width 152 height 30
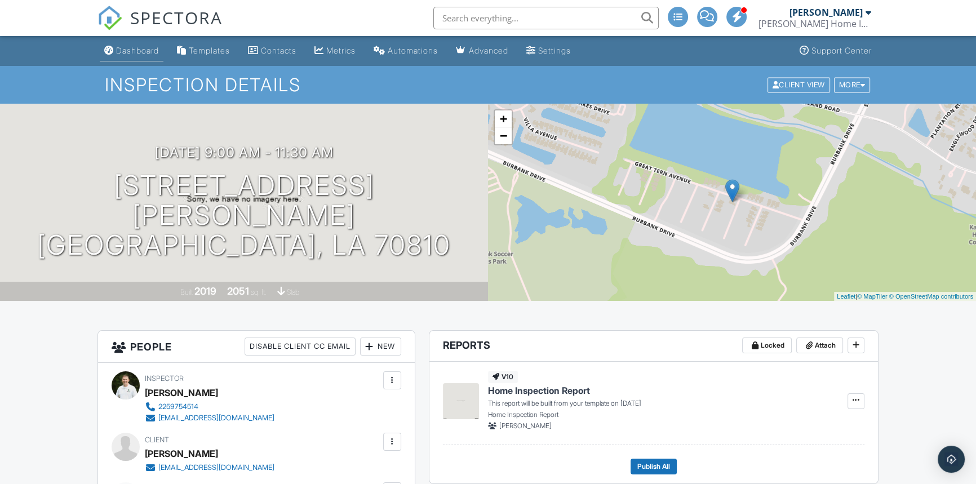
click at [157, 46] on div "Dashboard" at bounding box center [137, 51] width 43 height 10
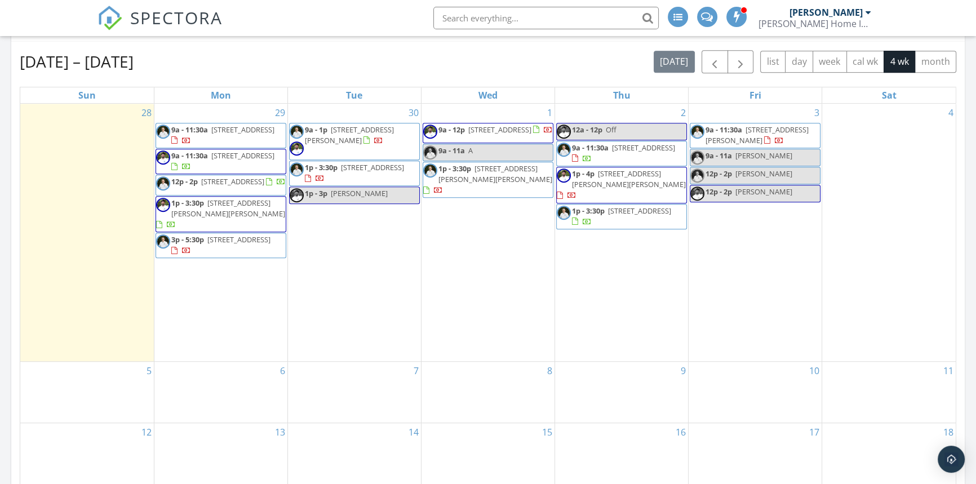
scroll to position [580, 0]
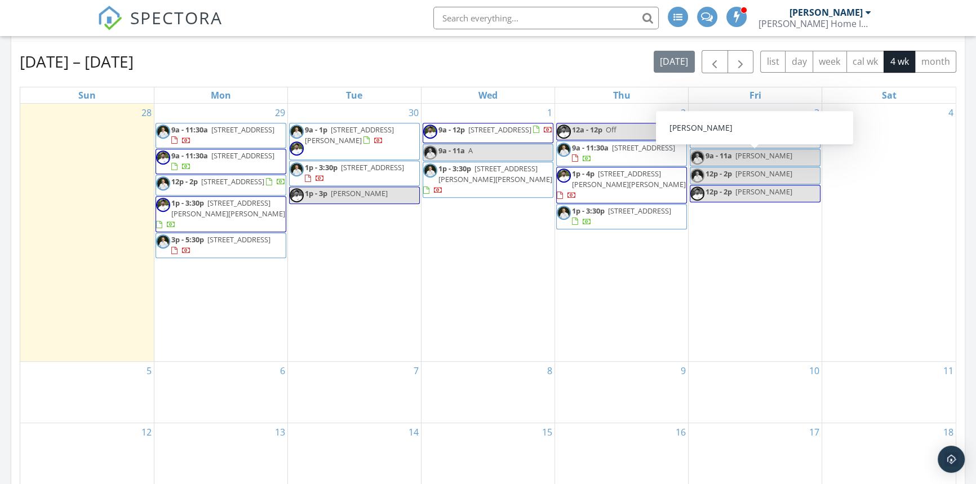
click at [740, 152] on span "[PERSON_NAME]" at bounding box center [763, 155] width 57 height 10
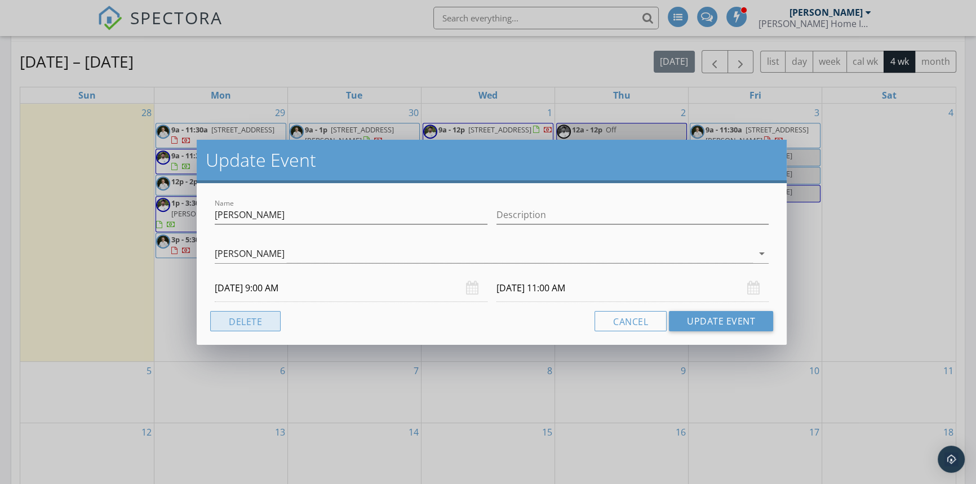
click at [253, 313] on button "Delete" at bounding box center [245, 321] width 70 height 20
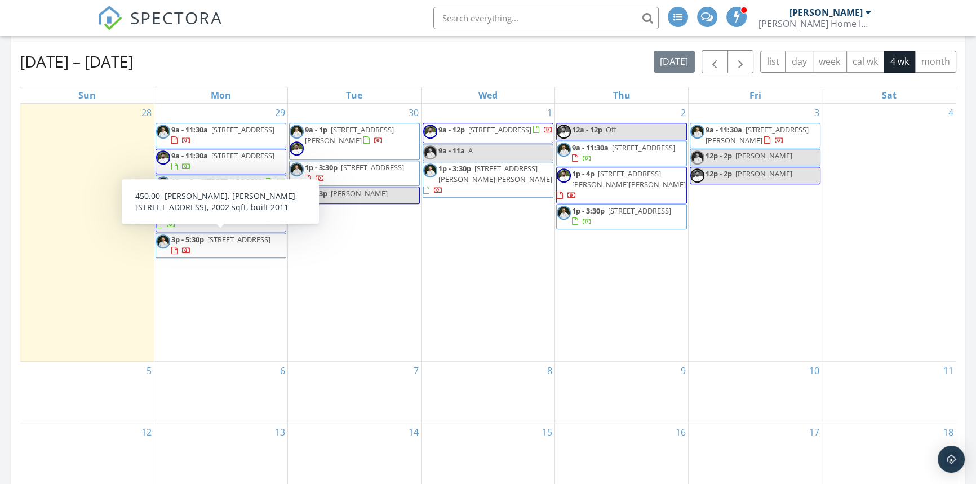
click at [225, 243] on span "[STREET_ADDRESS]" at bounding box center [238, 239] width 63 height 10
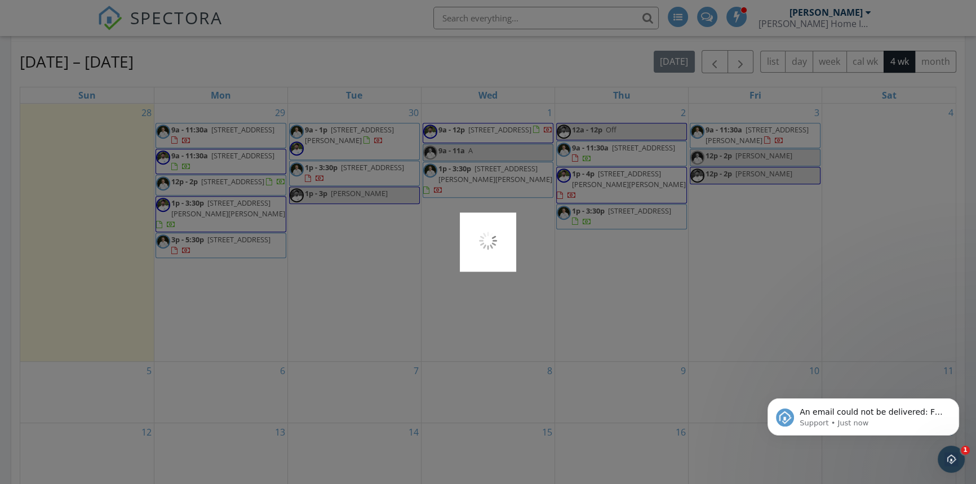
scroll to position [0, 0]
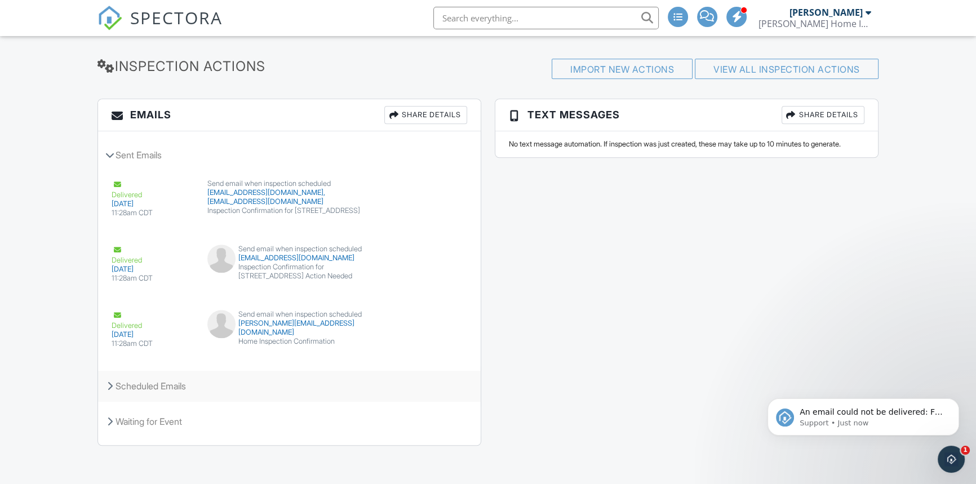
click at [162, 379] on div "Scheduled Emails" at bounding box center [289, 386] width 383 height 30
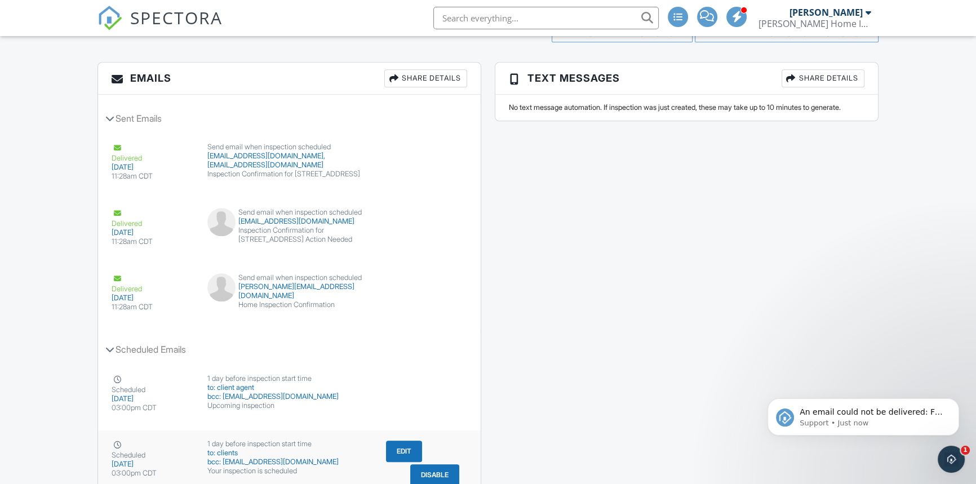
scroll to position [1480, 0]
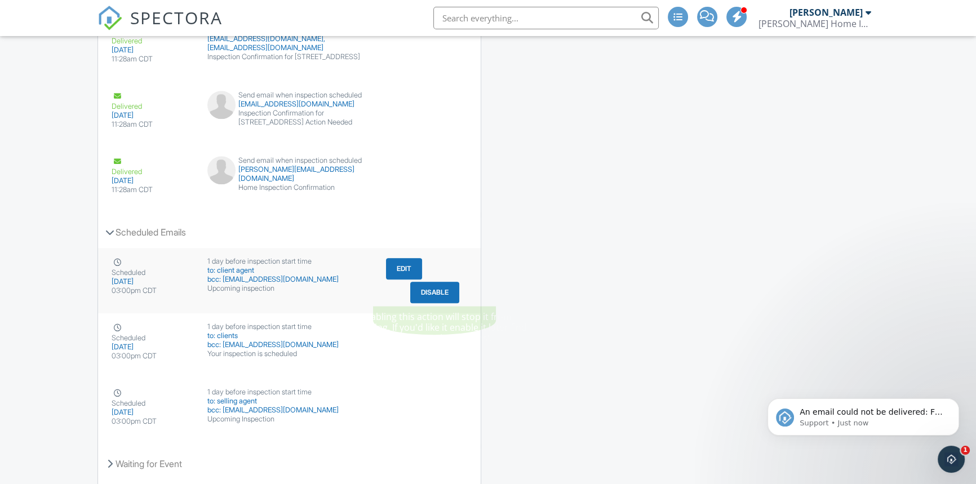
click at [428, 287] on button "Disable" at bounding box center [434, 292] width 49 height 21
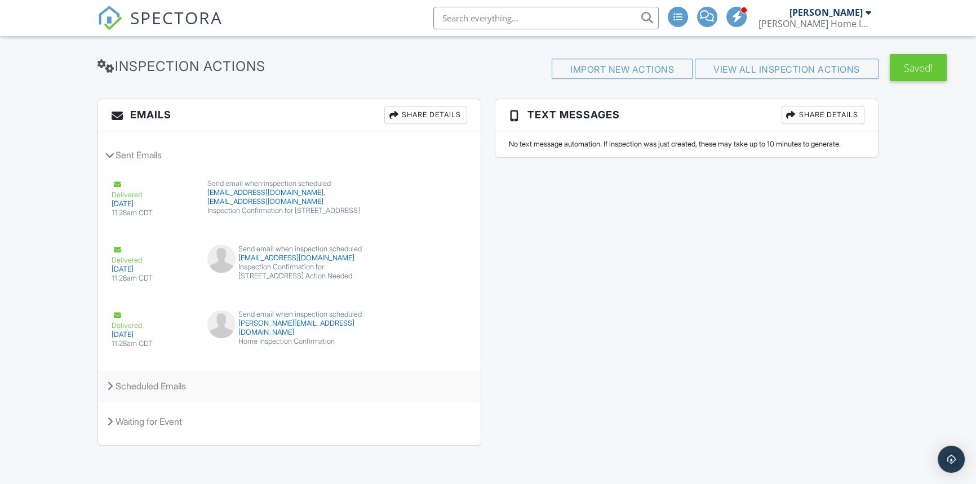
click at [117, 386] on div "Scheduled Emails" at bounding box center [289, 386] width 383 height 30
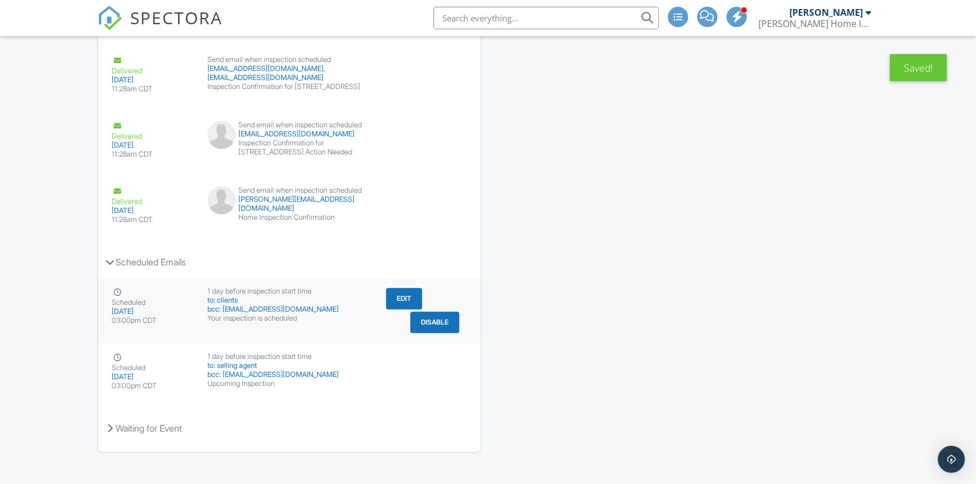
scroll to position [1453, 0]
click at [428, 313] on button "Disable" at bounding box center [434, 319] width 49 height 21
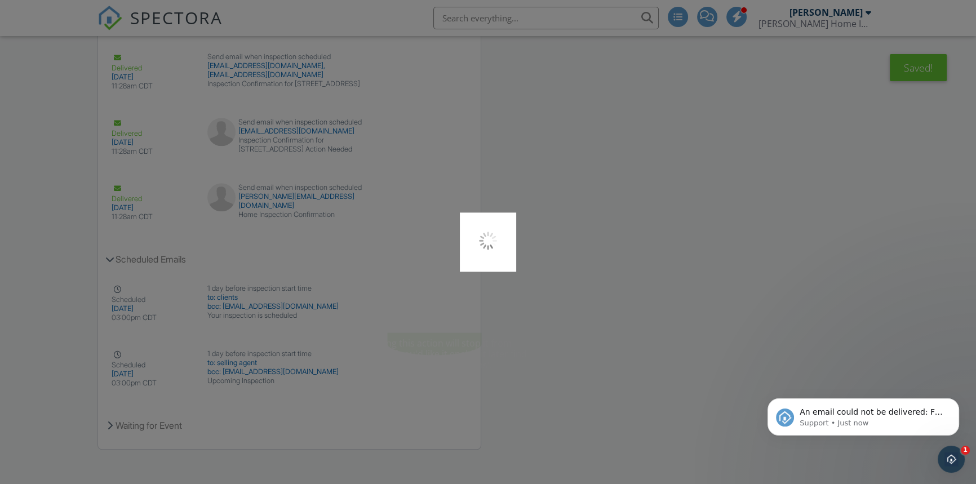
scroll to position [0, 0]
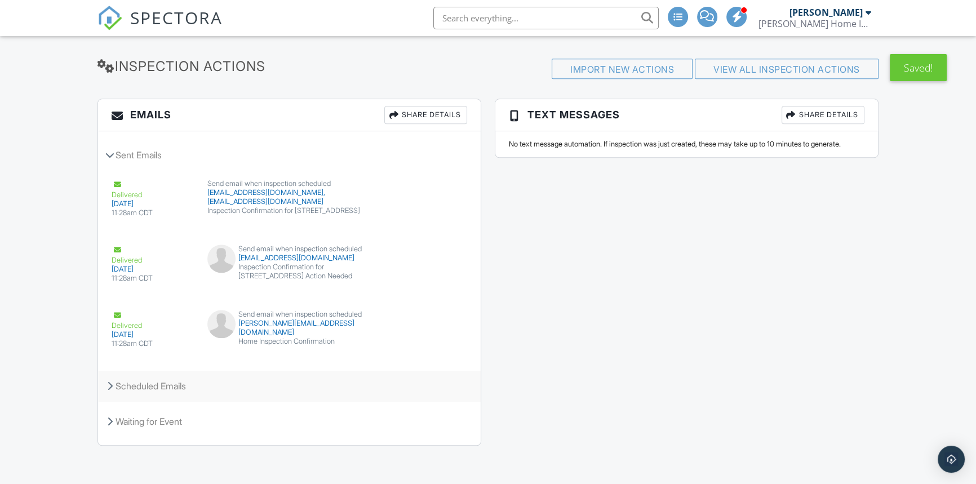
click at [138, 381] on div "Scheduled Emails" at bounding box center [289, 386] width 383 height 30
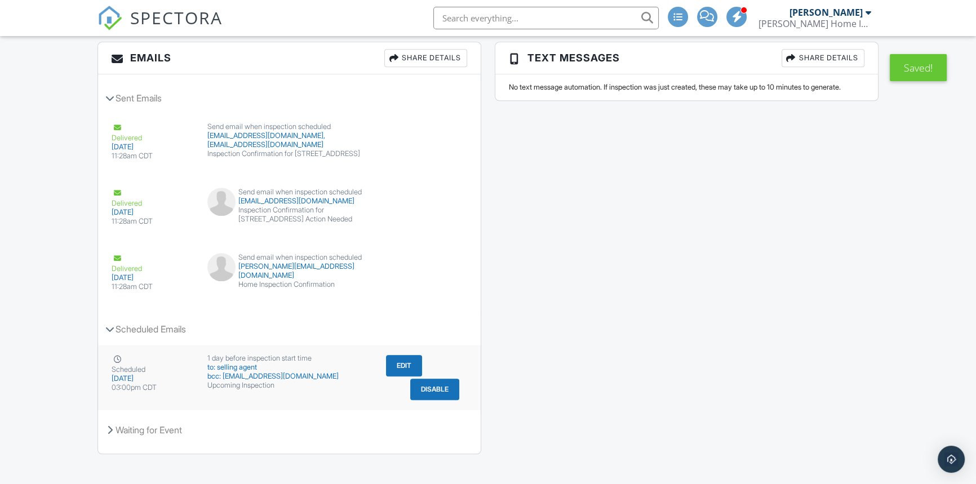
scroll to position [1392, 0]
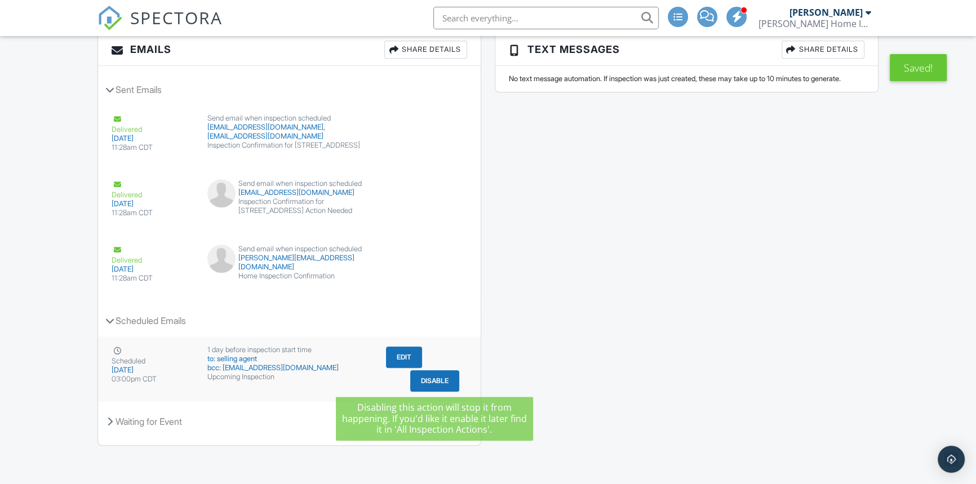
click at [439, 383] on button "Disable" at bounding box center [434, 380] width 49 height 21
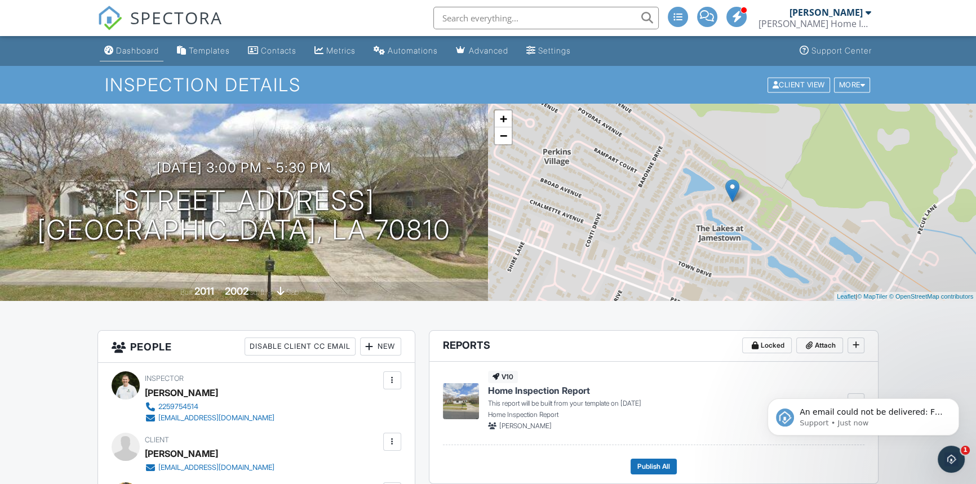
click at [145, 54] on div "Dashboard" at bounding box center [137, 51] width 43 height 10
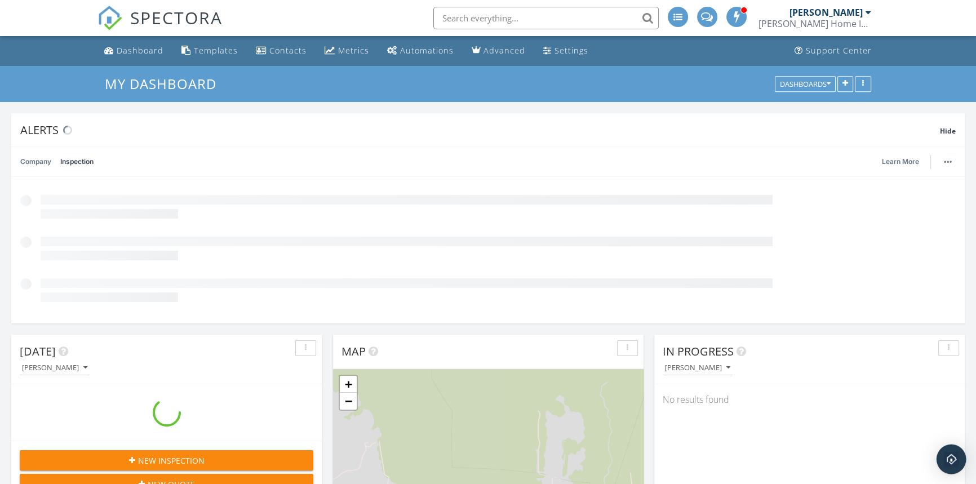
scroll to position [1042, 992]
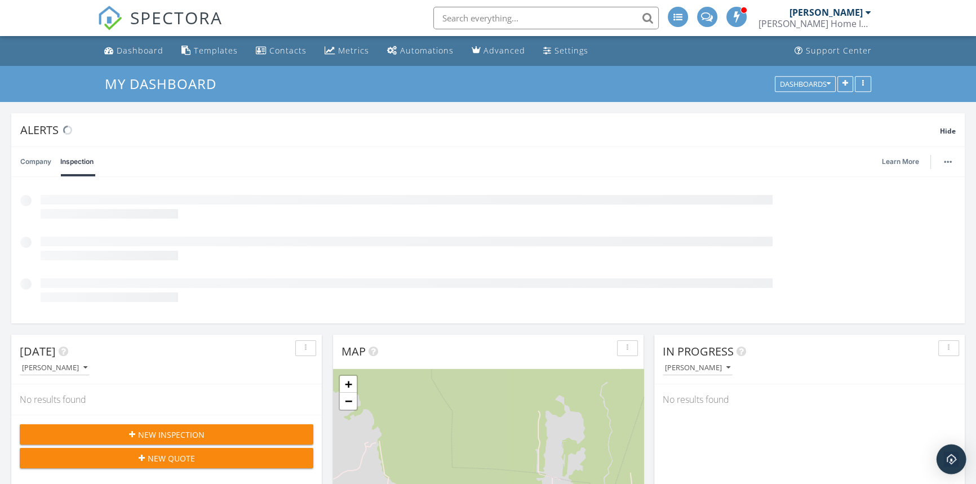
click at [947, 454] on img "Open Intercom Messenger" at bounding box center [951, 459] width 15 height 15
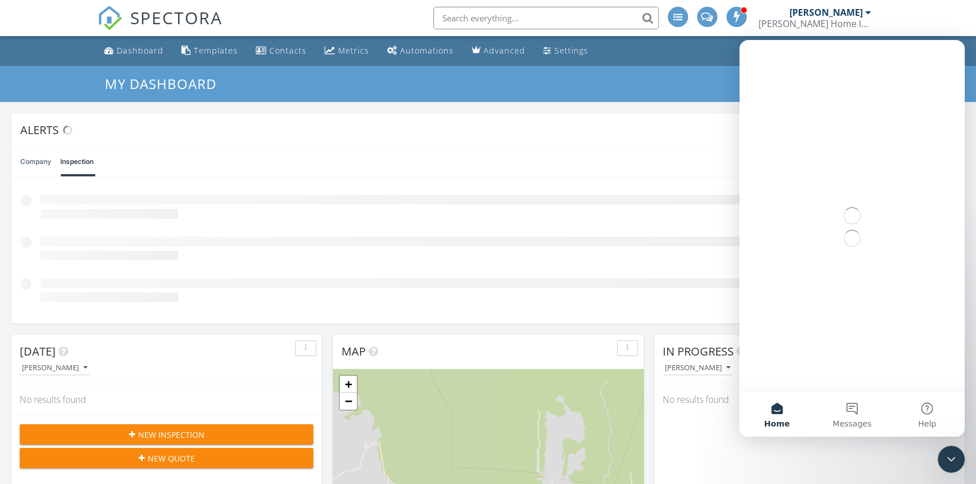
scroll to position [0, 0]
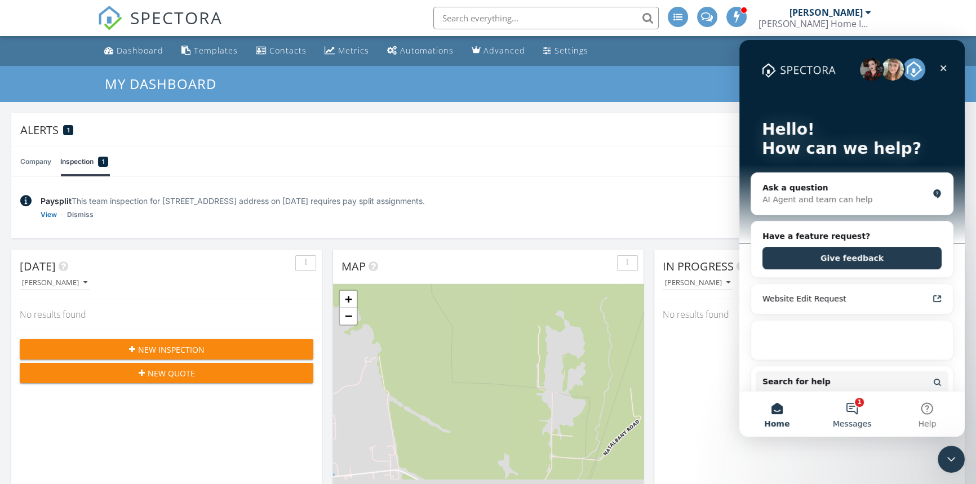
click at [855, 399] on button "1 Messages" at bounding box center [851, 414] width 75 height 45
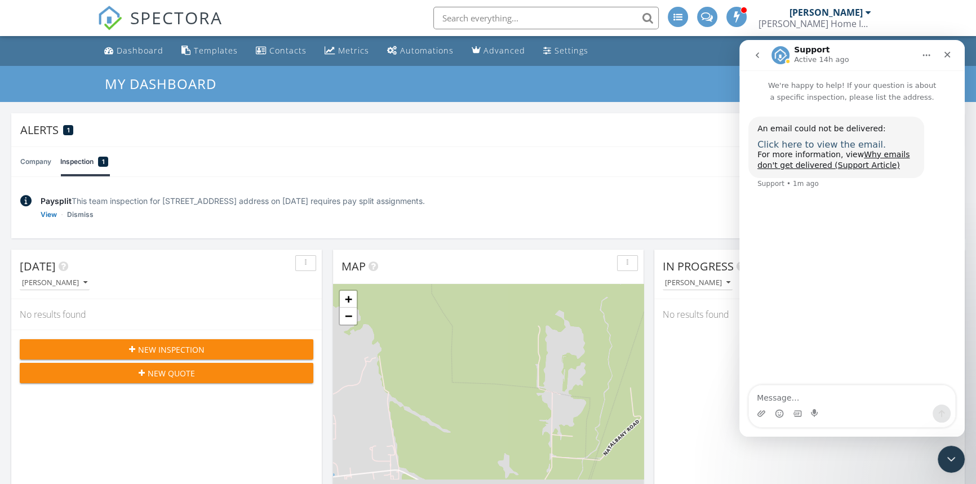
click at [821, 144] on span "Click here to view the email." at bounding box center [821, 144] width 128 height 11
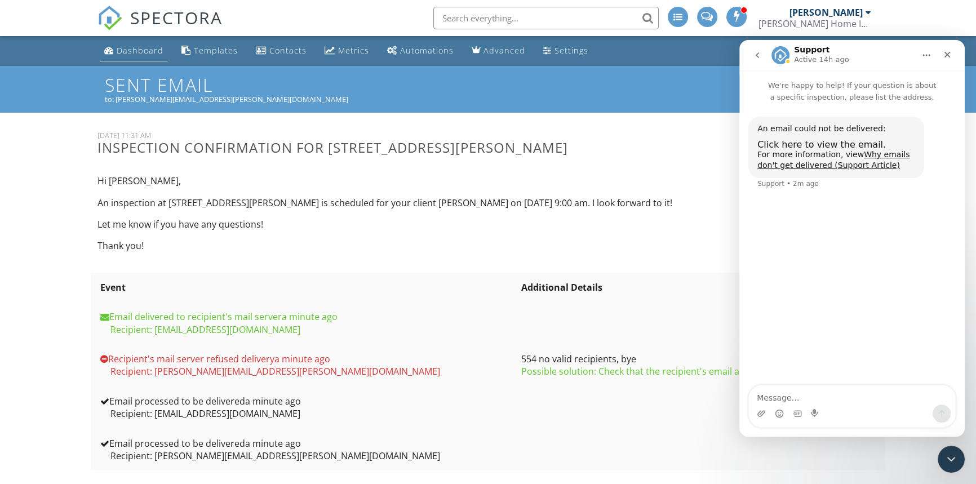
click at [139, 45] on div "Dashboard" at bounding box center [140, 50] width 47 height 11
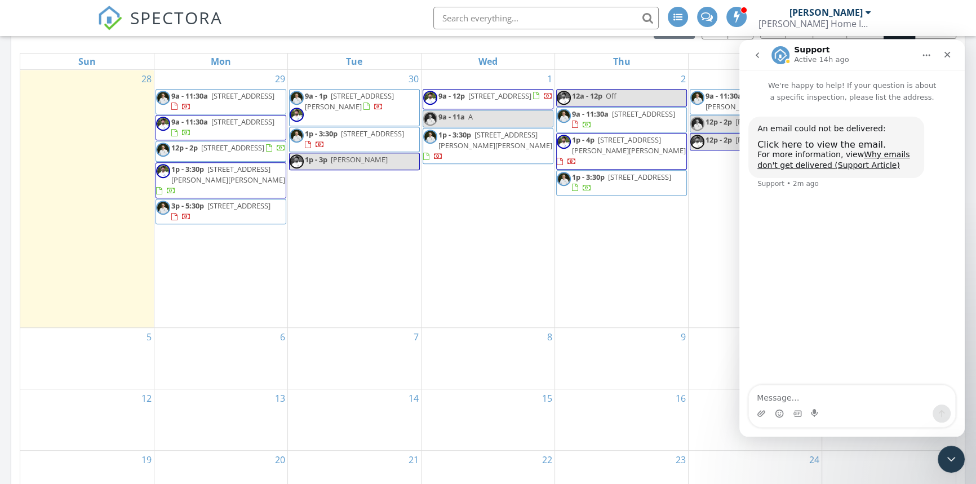
scroll to position [529, 0]
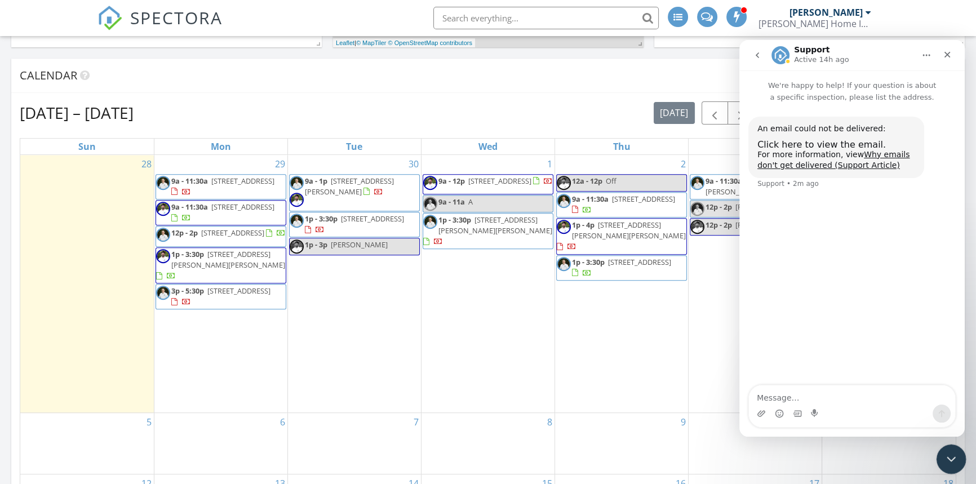
click at [948, 457] on icon "Close Intercom Messenger" at bounding box center [949, 457] width 8 height 5
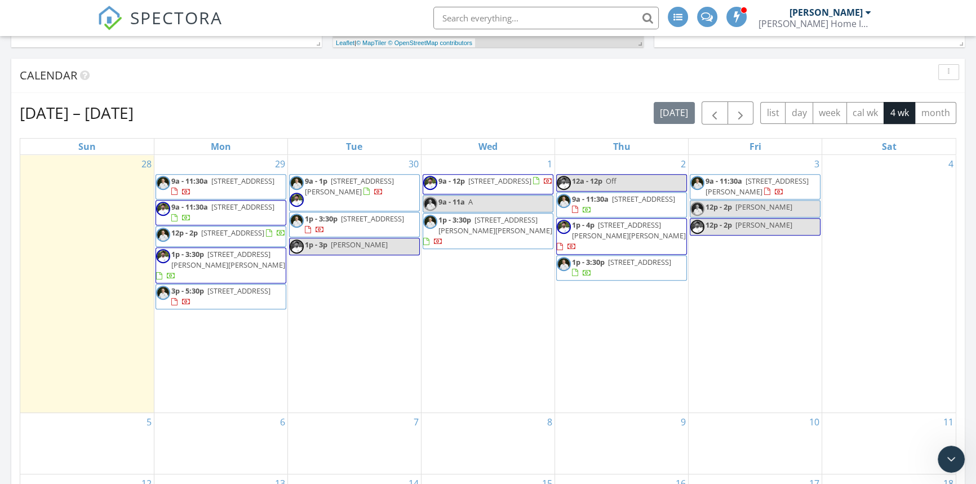
scroll to position [0, 0]
click at [744, 182] on link "9a - 11:30a 502 Gadwell Dr, Baton Rouge 70810" at bounding box center [756, 186] width 103 height 21
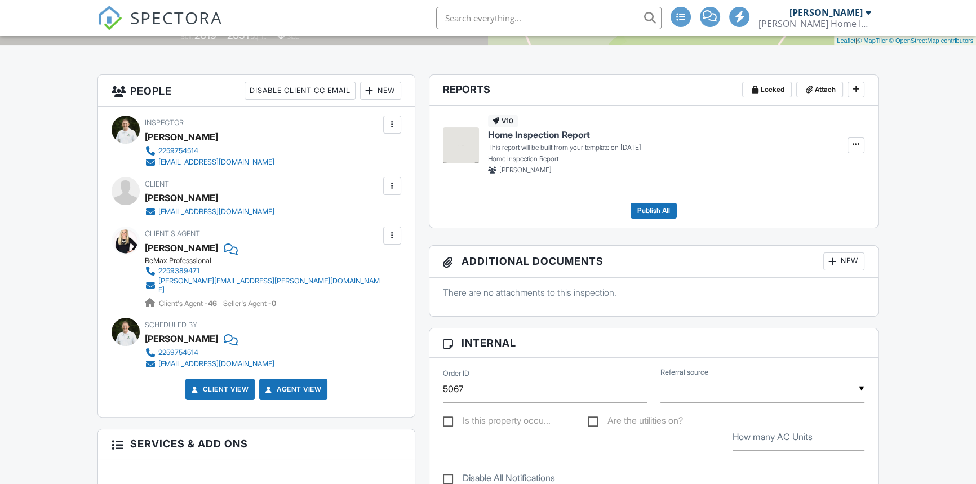
click at [389, 237] on div at bounding box center [391, 235] width 11 height 11
click at [362, 267] on li "Edit" at bounding box center [365, 270] width 57 height 28
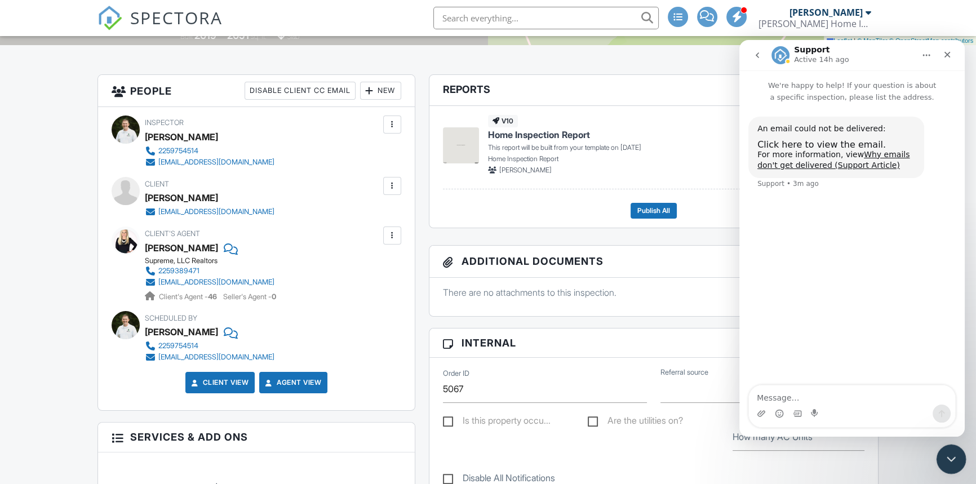
click at [945, 455] on icon "Close Intercom Messenger" at bounding box center [950, 458] width 14 height 14
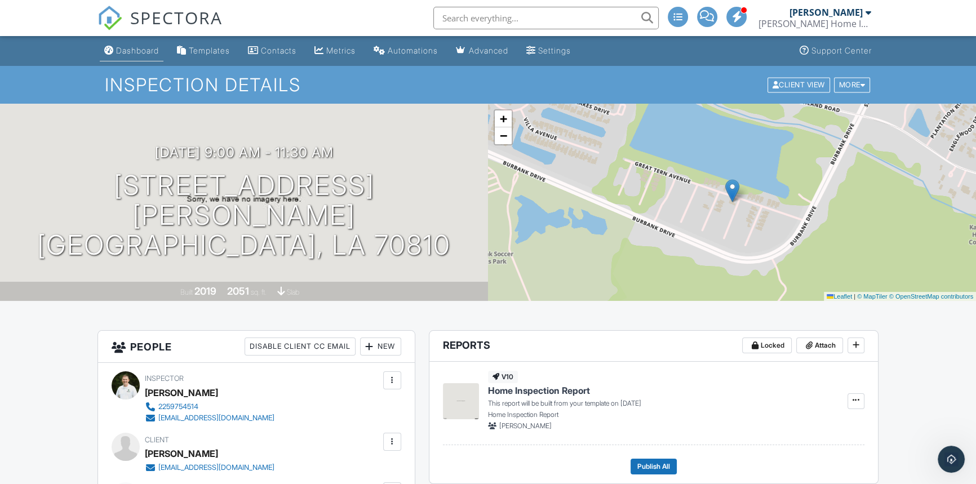
click at [120, 51] on div "Dashboard" at bounding box center [137, 51] width 43 height 10
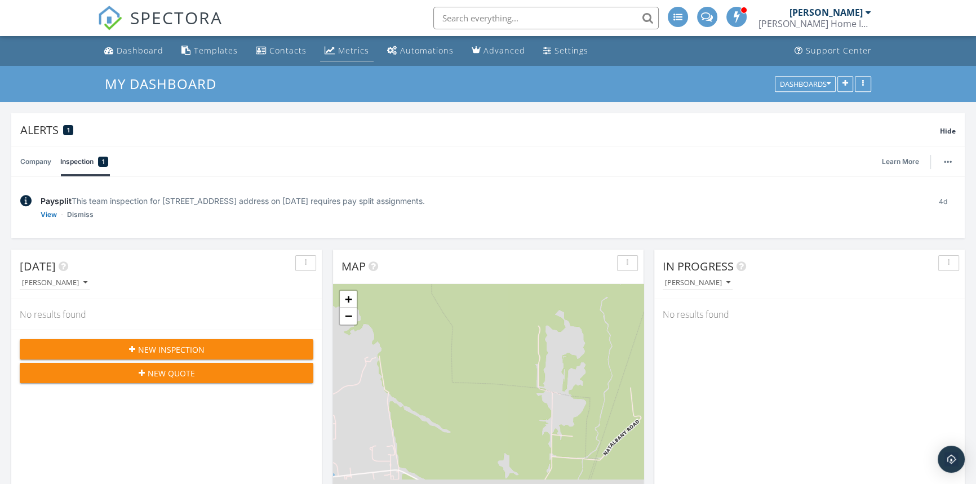
click at [347, 47] on div "Metrics" at bounding box center [353, 50] width 31 height 11
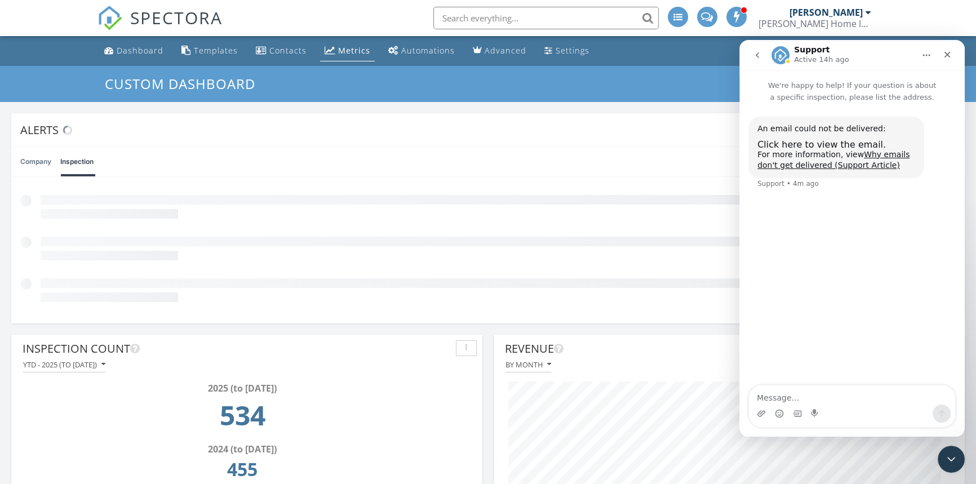
scroll to position [242, 470]
click at [949, 460] on icon "Close Intercom Messenger" at bounding box center [950, 458] width 14 height 14
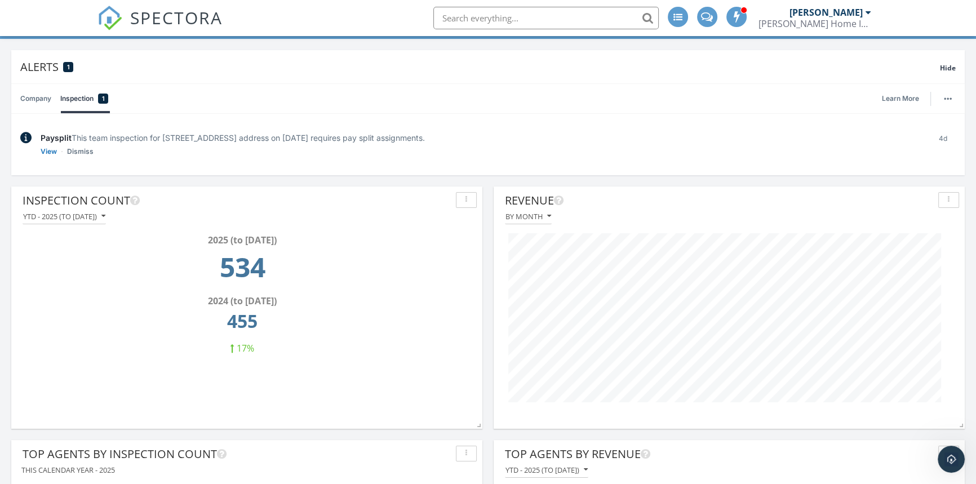
scroll to position [0, 0]
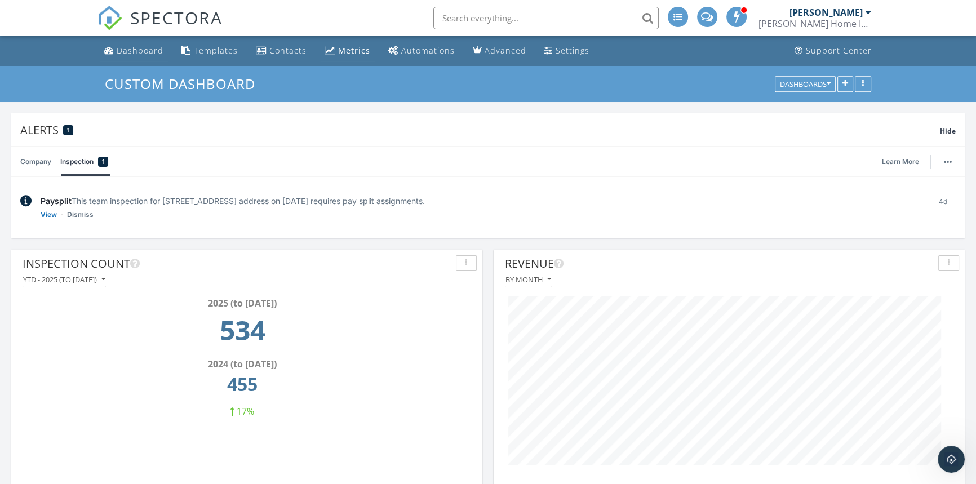
click at [134, 51] on div "Dashboard" at bounding box center [140, 50] width 47 height 11
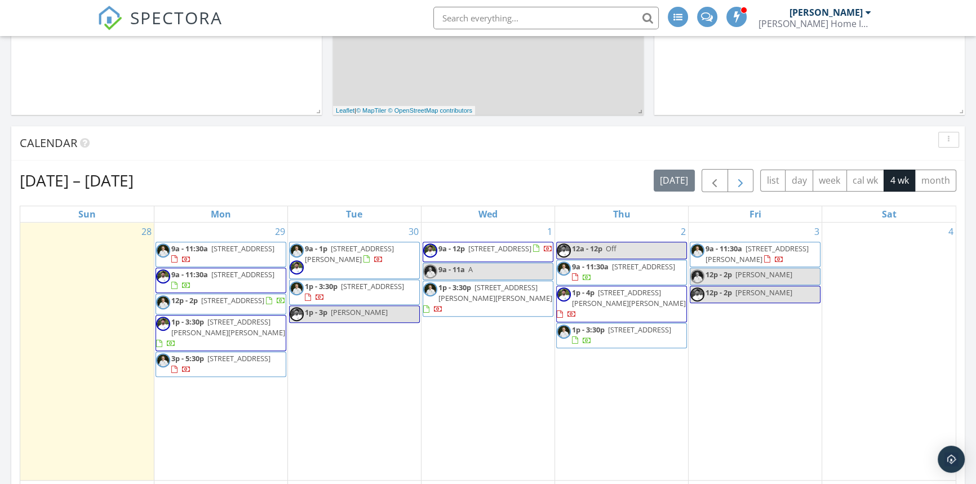
scroll to position [461, 0]
